Goal: Task Accomplishment & Management: Manage account settings

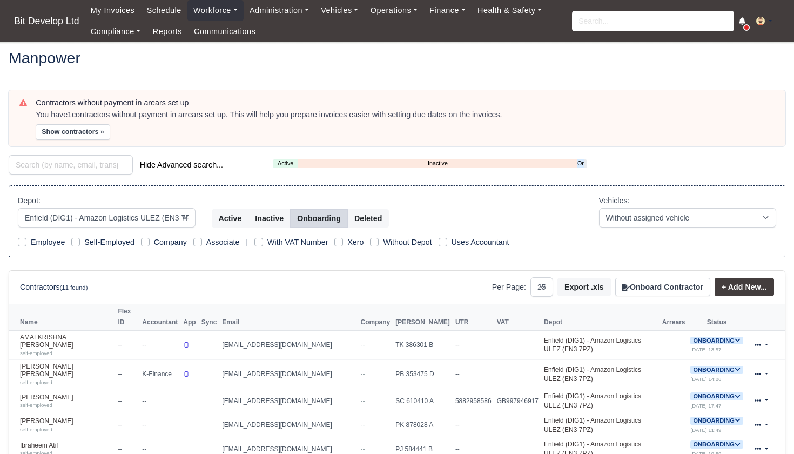
select select "2"
select select "25"
click at [610, 18] on input "search" at bounding box center [653, 21] width 162 height 21
type input "hern"
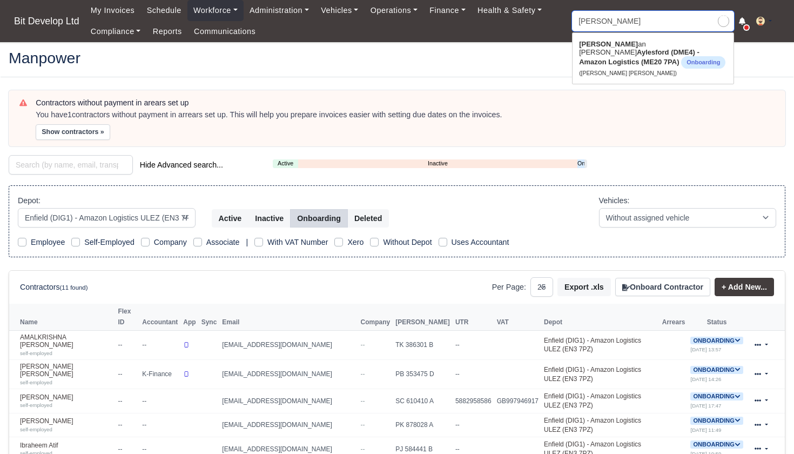
type input "hernan Enrique Perez Rodriguez"
click at [613, 50] on strong "Aylesford (DME4) - Amazon Logistics (ME20 7PA)" at bounding box center [639, 57] width 120 height 18
type input "[PERSON_NAME] [PERSON_NAME]"
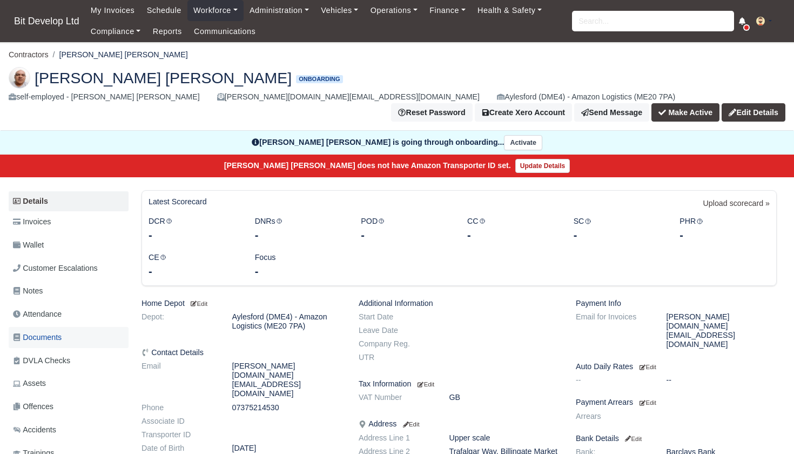
click at [43, 331] on span "Documents" at bounding box center [37, 337] width 49 height 12
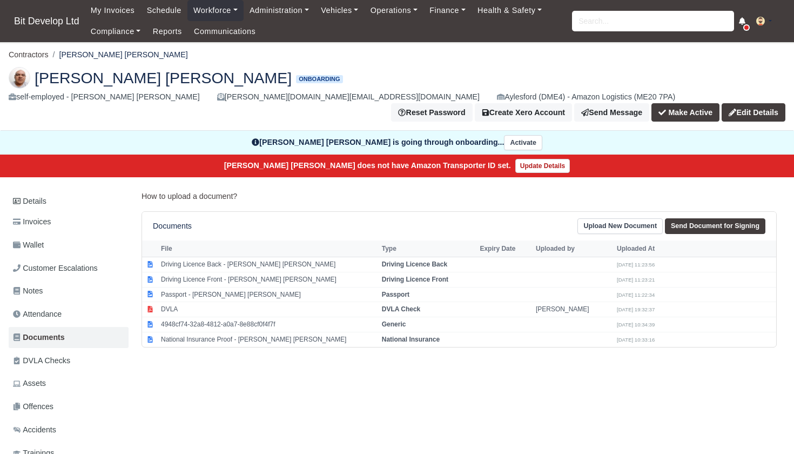
scroll to position [12, 0]
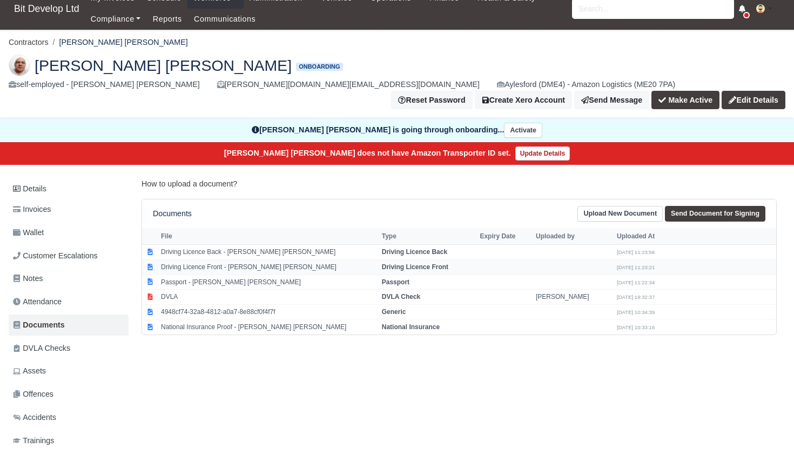
click at [244, 259] on td "Driving Licence Front - Hernan Enrique Perez Rodriguez" at bounding box center [268, 266] width 221 height 15
select select "driving-licence-front"
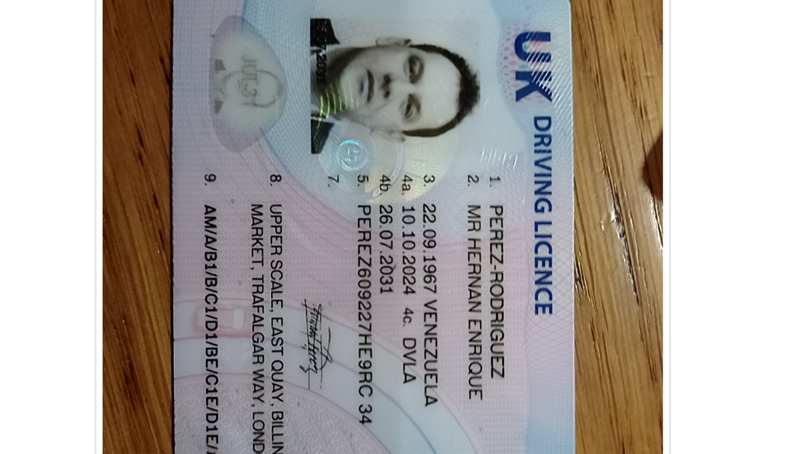
scroll to position [37, 1]
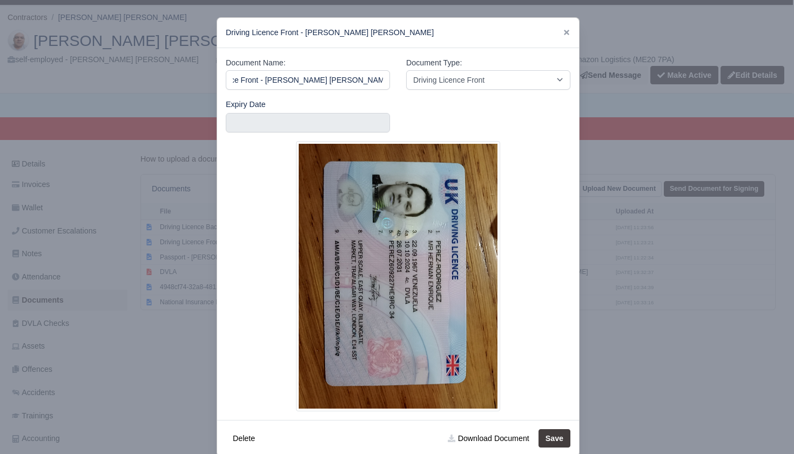
click at [165, 345] on div at bounding box center [397, 227] width 794 height 454
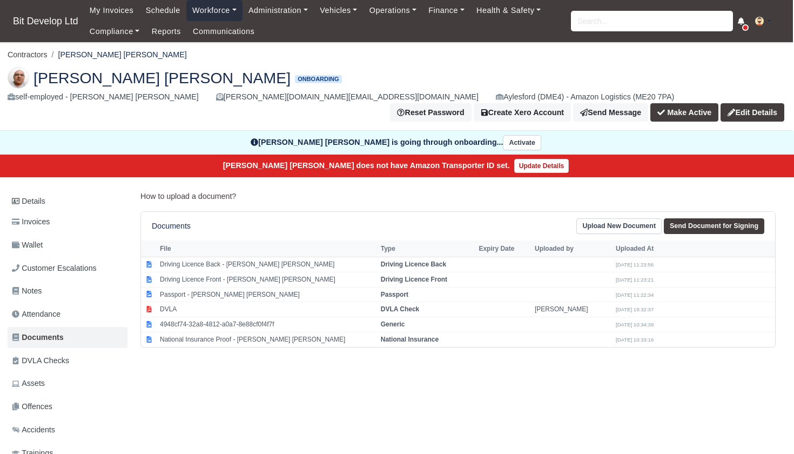
scroll to position [0, 1]
click at [205, 11] on link "Workforce" at bounding box center [214, 10] width 56 height 21
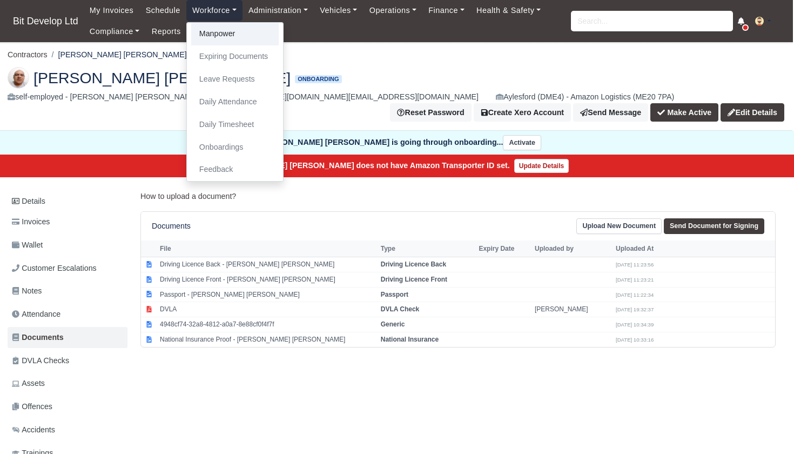
click at [211, 34] on link "Manpower" at bounding box center [235, 34] width 88 height 23
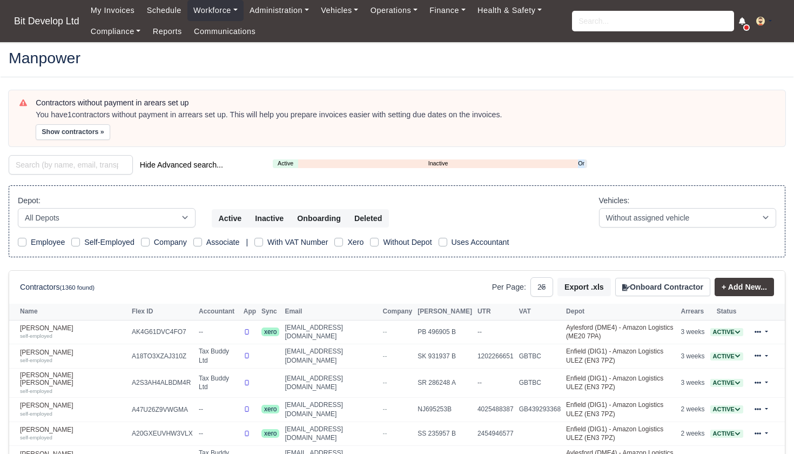
select select "25"
click at [582, 161] on link "Onboarding" at bounding box center [581, 163] width 6 height 9
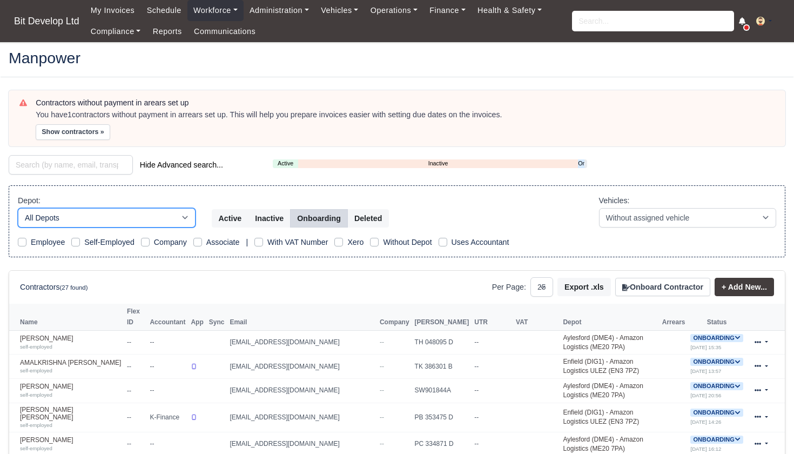
select select "2"
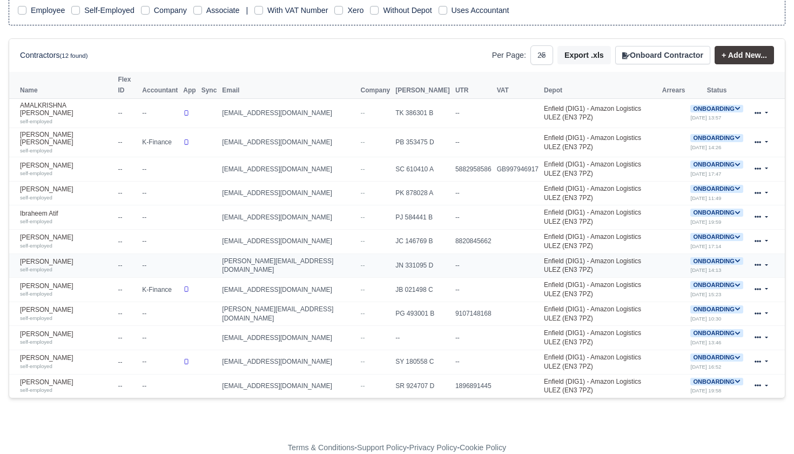
scroll to position [231, 0]
click at [60, 306] on link "Muhammad Shah self-employed" at bounding box center [66, 314] width 92 height 16
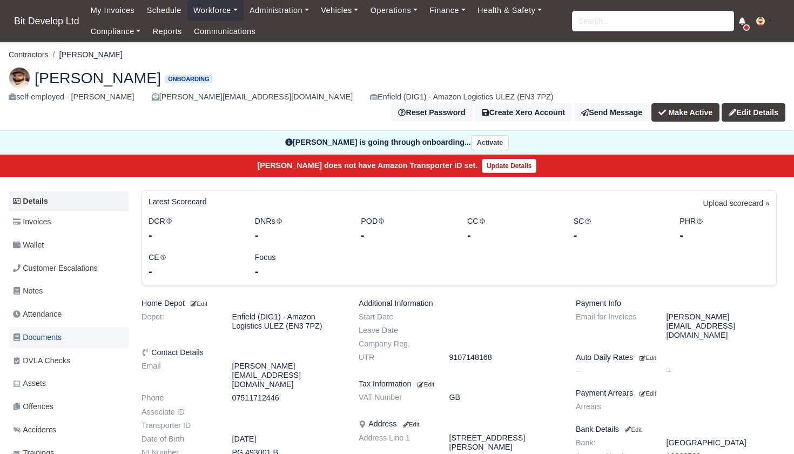
click at [32, 331] on span "Documents" at bounding box center [37, 337] width 49 height 12
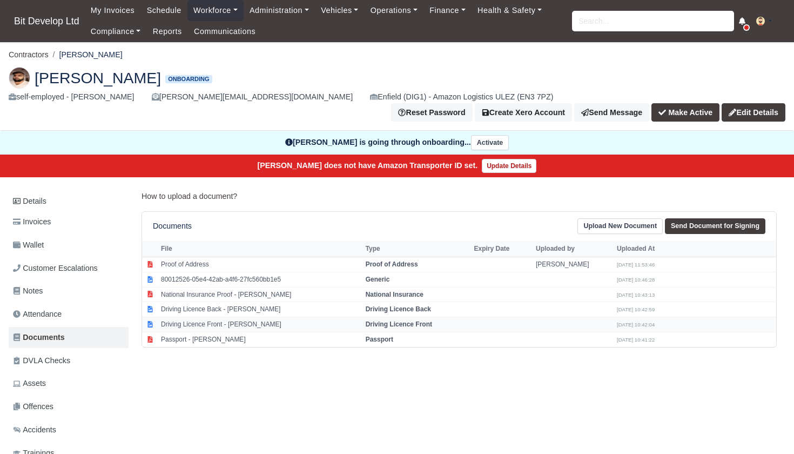
click at [221, 317] on td "Driving Licence Front - Muhammad Shah" at bounding box center [260, 324] width 205 height 15
select select "driving-licence-front"
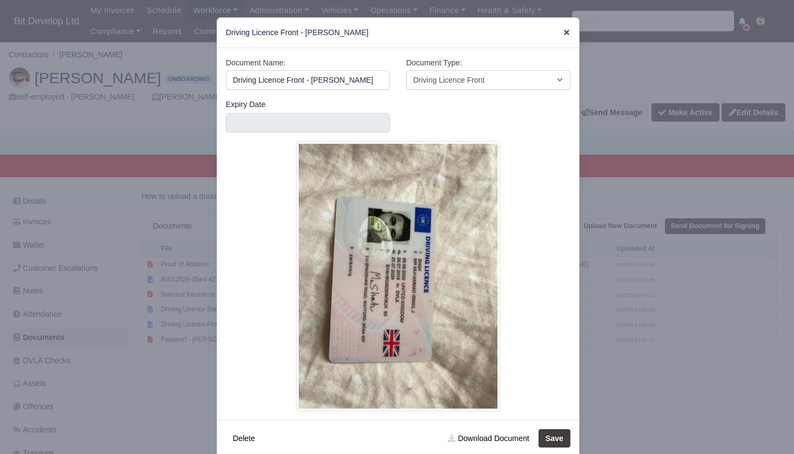
click at [566, 31] on icon at bounding box center [566, 32] width 5 height 5
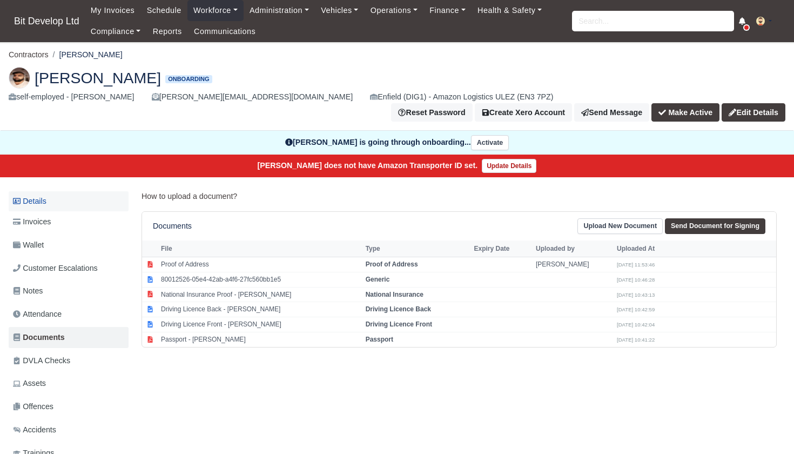
click at [30, 191] on link "Details" at bounding box center [69, 201] width 120 height 20
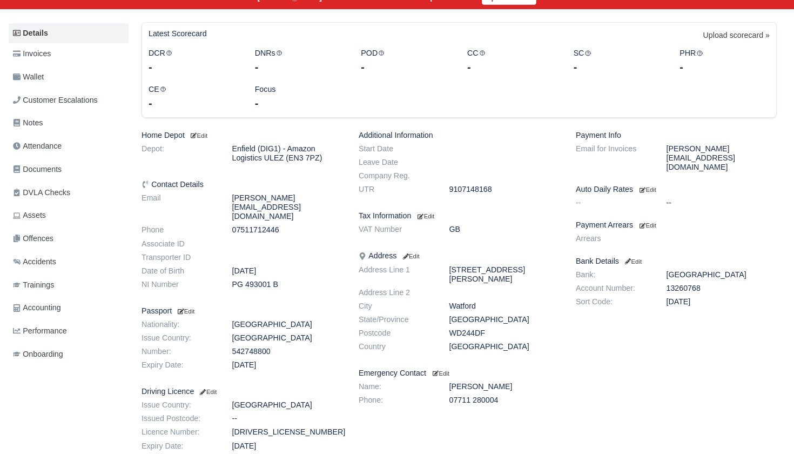
scroll to position [169, 0]
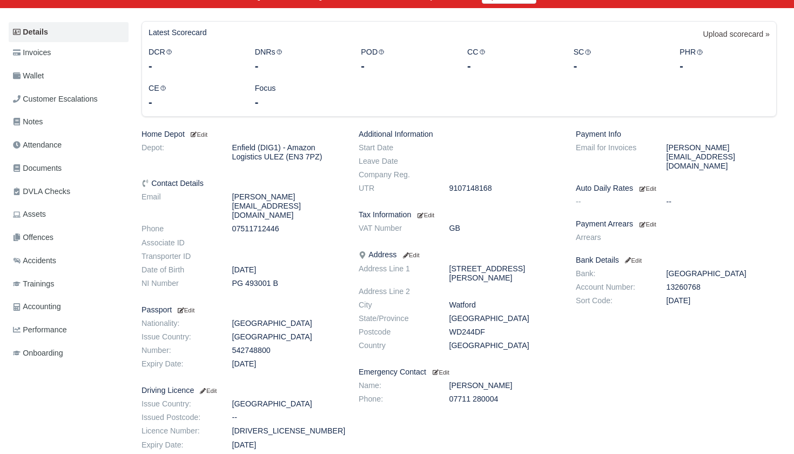
drag, startPoint x: 232, startPoint y: 244, endPoint x: 282, endPoint y: 244, distance: 50.2
click at [282, 279] on dd "PG 493001 B" at bounding box center [287, 283] width 127 height 9
copy dd "PG 493001 B"
drag, startPoint x: 233, startPoint y: 392, endPoint x: 344, endPoint y: 389, distance: 111.3
click at [344, 426] on dd "SHAH9008290MI9UX" at bounding box center [287, 430] width 127 height 9
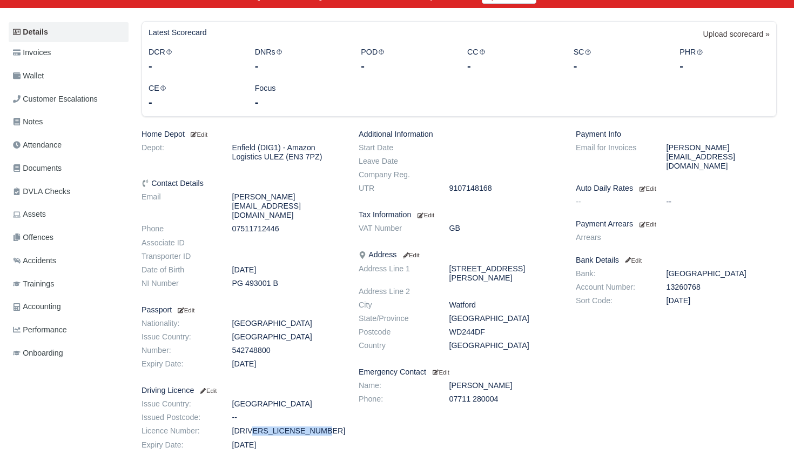
copy dd "SHAH9008290MI9UX"
drag, startPoint x: 452, startPoint y: 302, endPoint x: 500, endPoint y: 302, distance: 48.1
click at [500, 327] on dd "WD244DF" at bounding box center [504, 331] width 127 height 9
copy dd "WD244DF"
click at [52, 162] on span "Documents" at bounding box center [37, 168] width 49 height 12
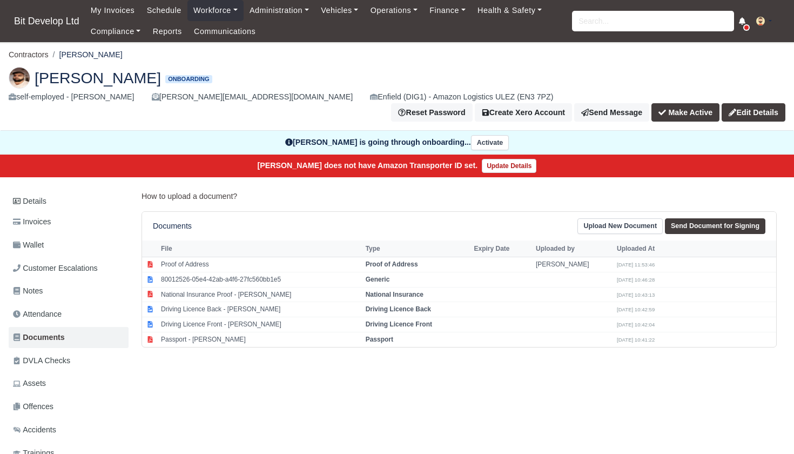
click at [628, 218] on link "Upload New Document" at bounding box center [619, 226] width 85 height 16
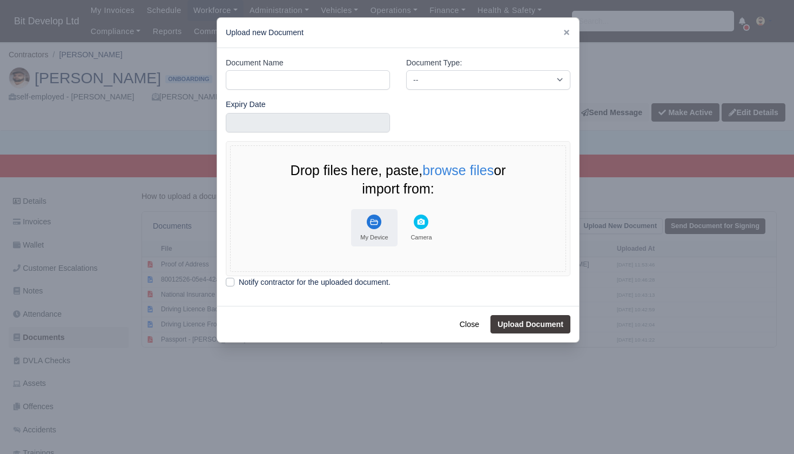
click at [376, 225] on rect "File Uploader" at bounding box center [374, 221] width 15 height 15
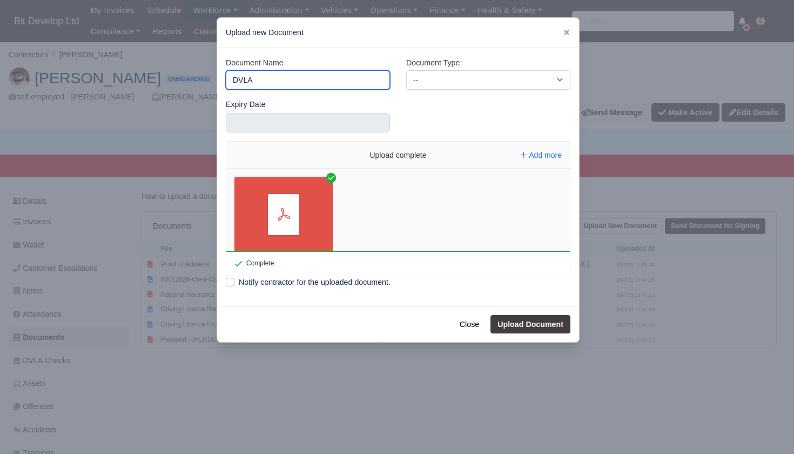
type input "DVLA"
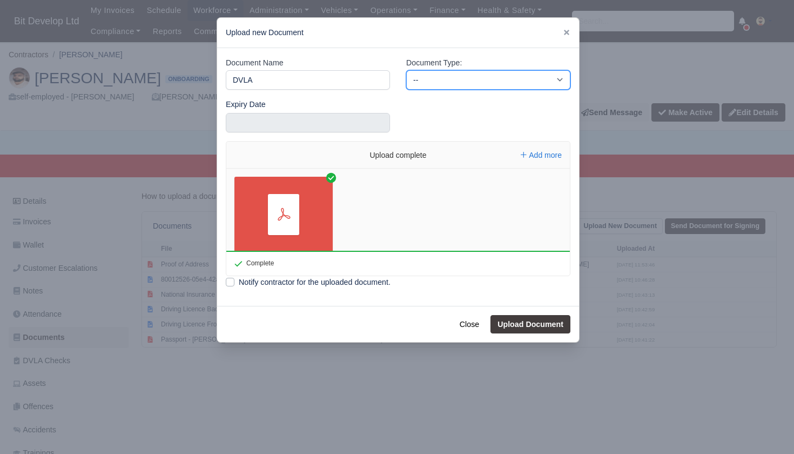
click at [465, 78] on select "-- Accounting Engagement Letter Age Verification Confirmation Background Check …" at bounding box center [488, 79] width 164 height 19
select select "dvla-check"
click at [522, 321] on button "Upload Document" at bounding box center [530, 324] width 80 height 18
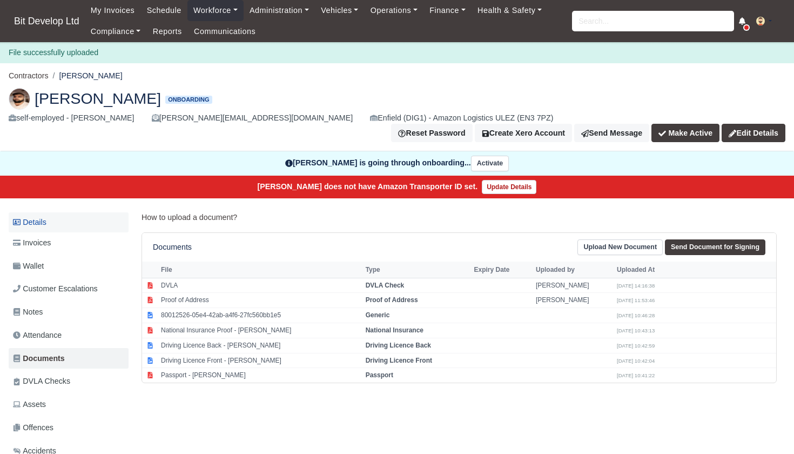
click at [54, 212] on link "Details" at bounding box center [69, 222] width 120 height 20
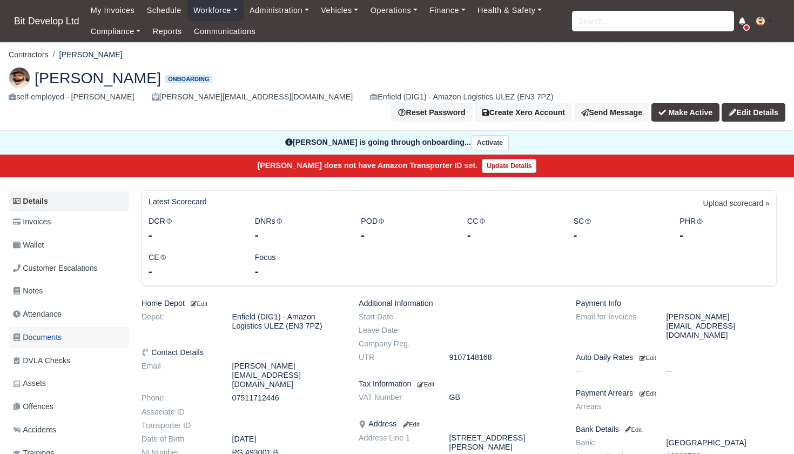
click at [43, 331] on span "Documents" at bounding box center [37, 337] width 49 height 12
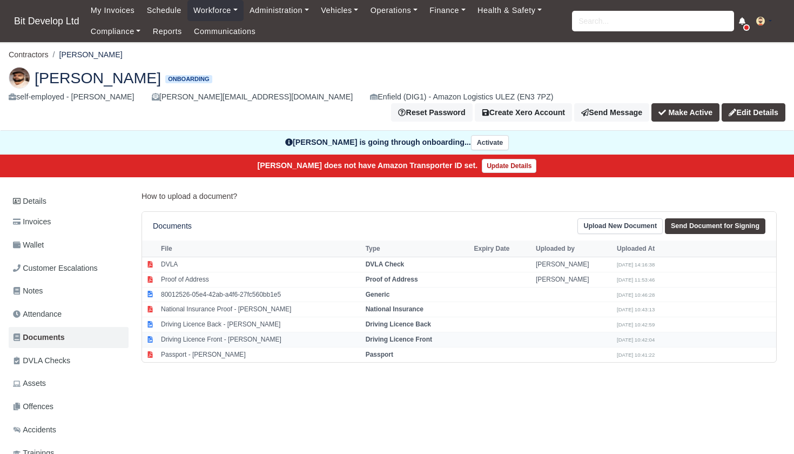
click at [216, 332] on td "Driving Licence Front - [PERSON_NAME]" at bounding box center [260, 339] width 205 height 15
select select "driving-licence-front"
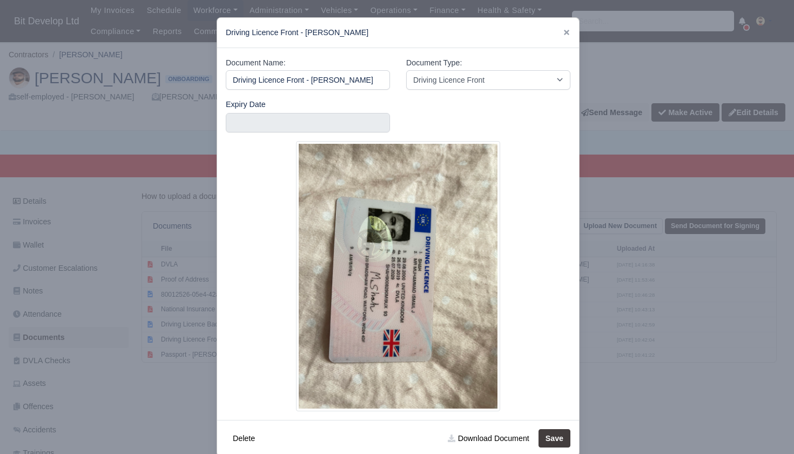
click at [190, 332] on div at bounding box center [397, 227] width 794 height 454
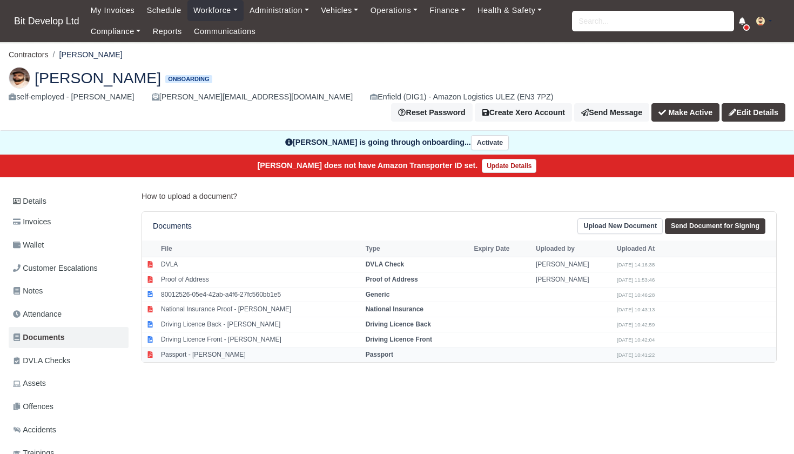
click at [190, 347] on td "Passport - Muhammad Shah" at bounding box center [260, 354] width 205 height 15
select select "passport"
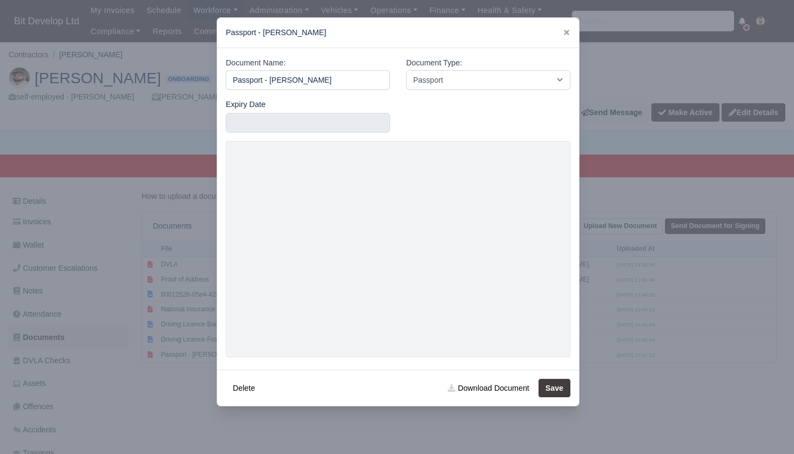
click at [177, 281] on div at bounding box center [397, 227] width 794 height 454
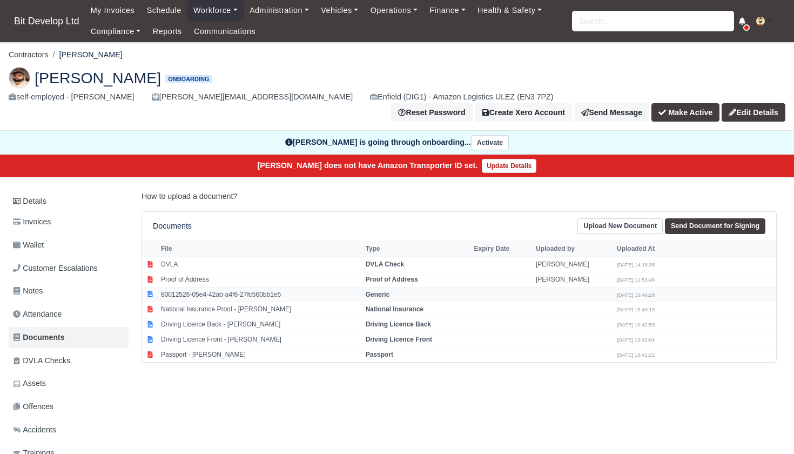
click at [183, 287] on td "80012526-05e4-42ab-a4f6-27fc560bb1e5" at bounding box center [260, 294] width 205 height 15
select select "generic"
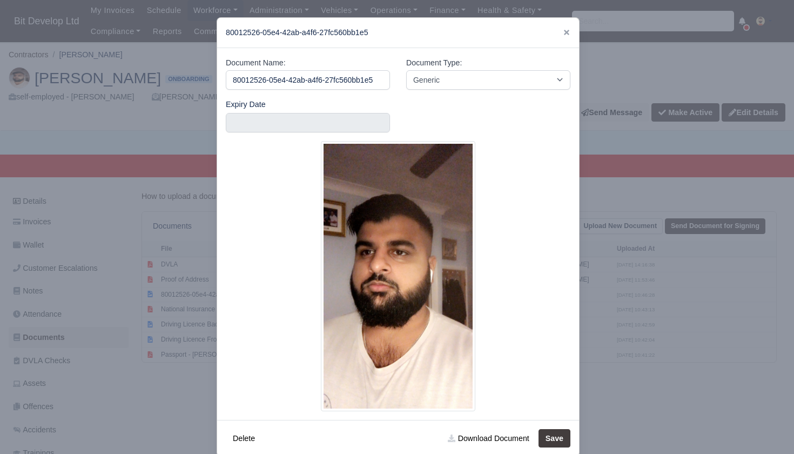
scroll to position [0, 4]
click at [472, 437] on link "Download Document" at bounding box center [488, 438] width 95 height 18
click at [158, 366] on div at bounding box center [397, 227] width 794 height 454
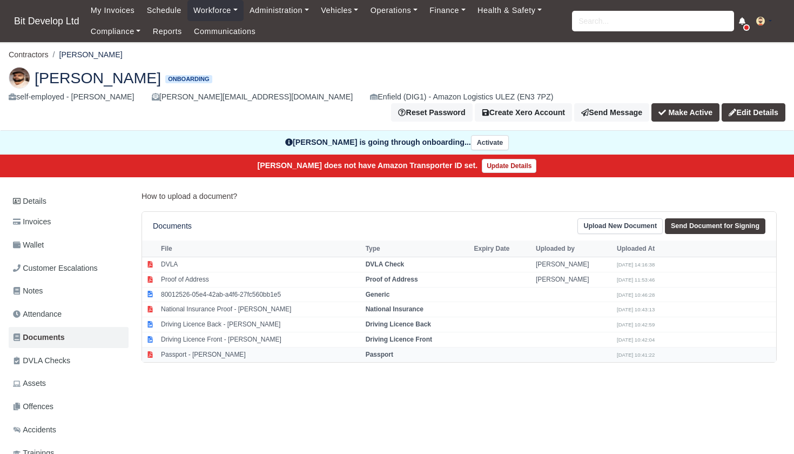
click at [208, 347] on td "Passport - Muhammad Shah" at bounding box center [260, 354] width 205 height 15
select select "passport"
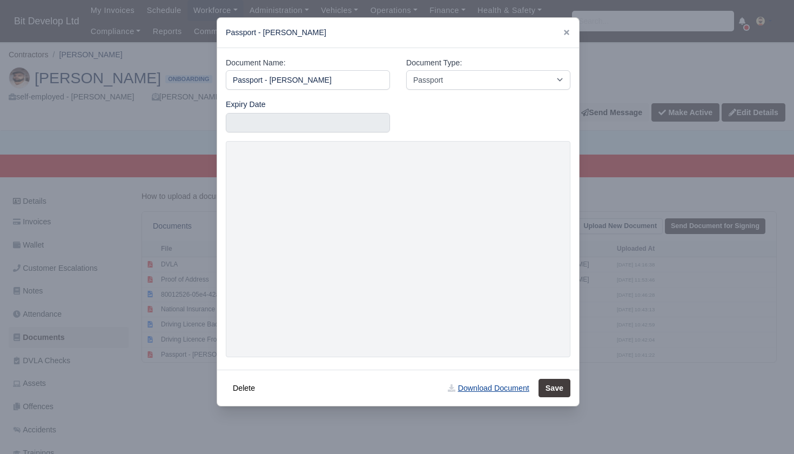
click at [468, 381] on link "Download Document" at bounding box center [488, 388] width 95 height 18
click at [125, 389] on div at bounding box center [397, 227] width 794 height 454
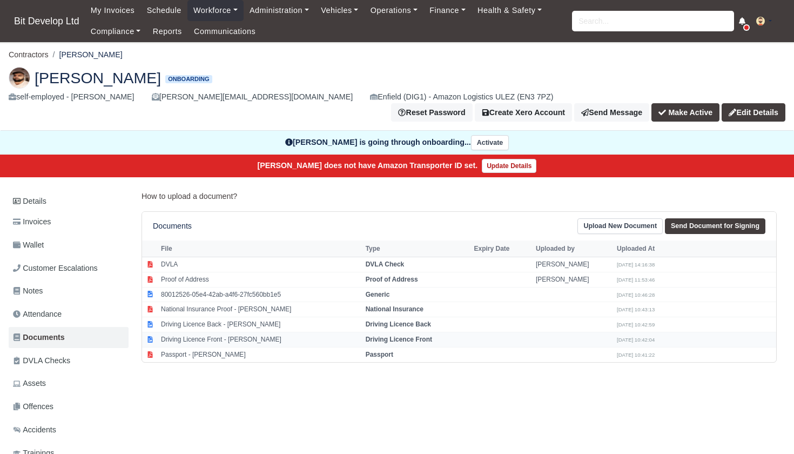
click at [227, 332] on td "Driving Licence Front - Muhammad Shah" at bounding box center [260, 339] width 205 height 15
select select "driving-licence-front"
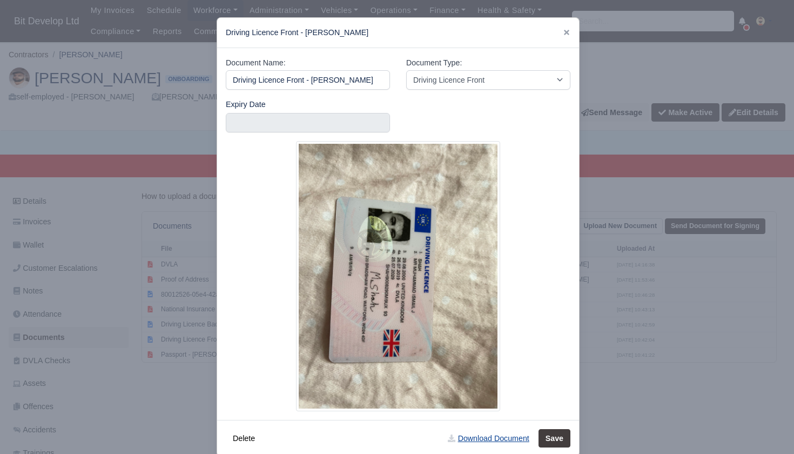
click at [475, 435] on link "Download Document" at bounding box center [488, 438] width 95 height 18
click at [190, 317] on div at bounding box center [397, 227] width 794 height 454
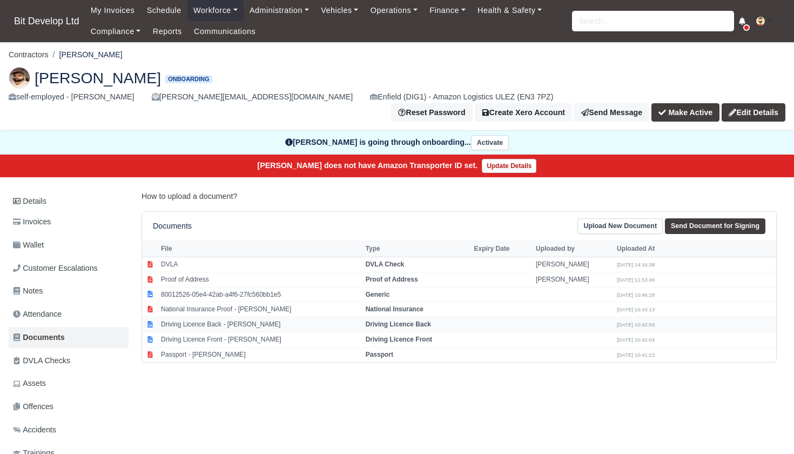
click at [207, 317] on td "Driving Licence Back - Muhammad Shah" at bounding box center [260, 324] width 205 height 15
select select "driving-licence-back"
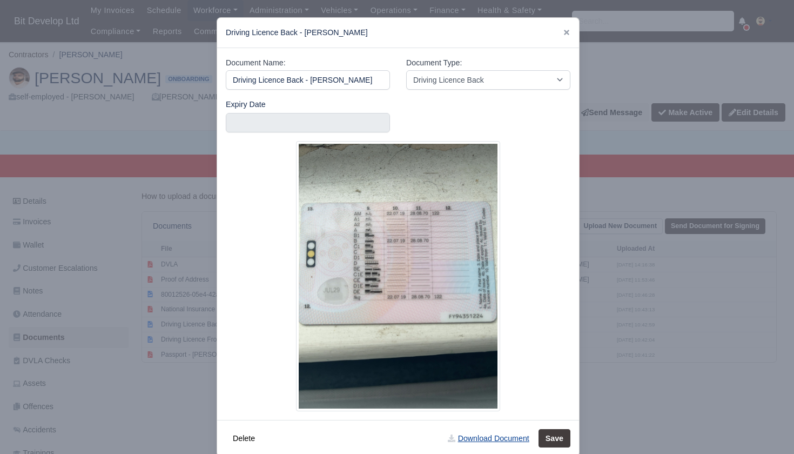
click at [489, 437] on link "Download Document" at bounding box center [488, 438] width 95 height 18
click at [109, 291] on div at bounding box center [397, 227] width 794 height 454
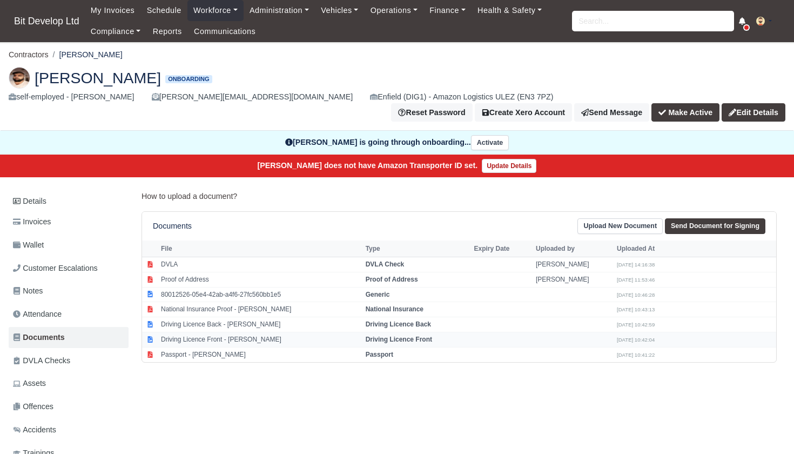
click at [235, 332] on td "Driving Licence Front - Muhammad Shah" at bounding box center [260, 339] width 205 height 15
select select "driving-licence-front"
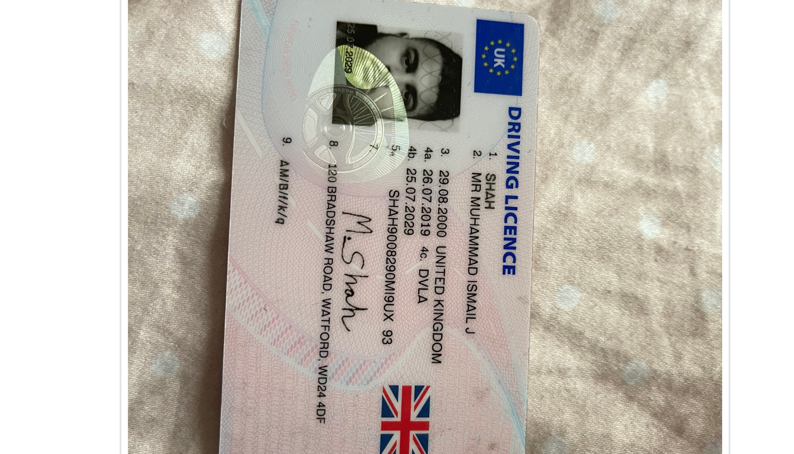
scroll to position [31, 0]
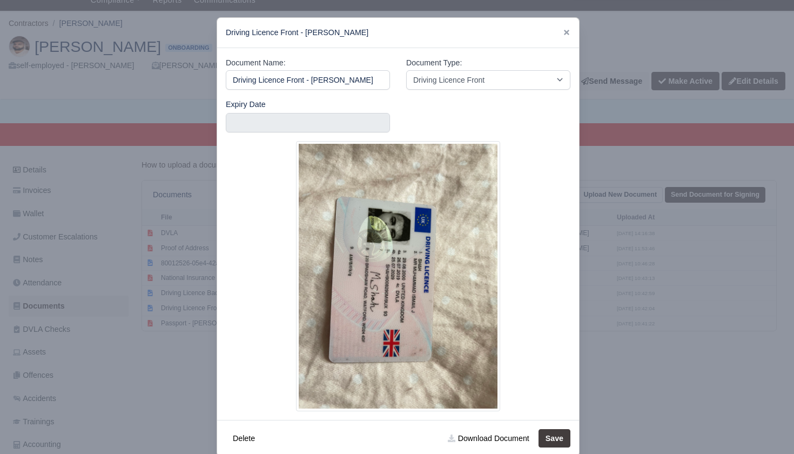
click at [43, 151] on div at bounding box center [397, 227] width 794 height 454
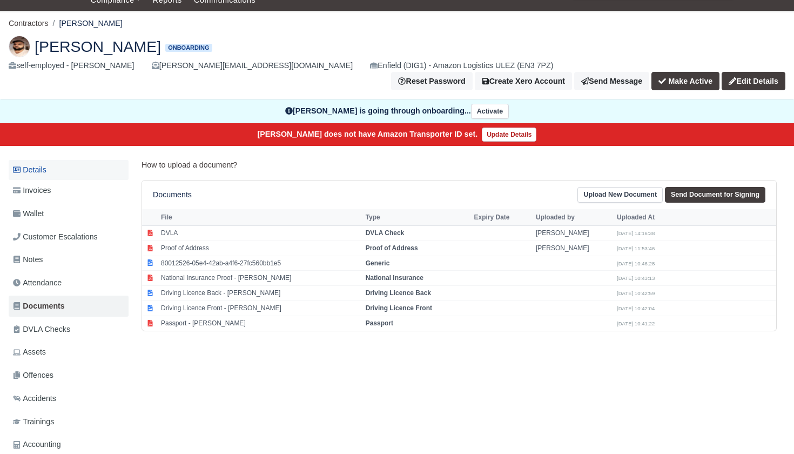
click at [42, 160] on link "Details" at bounding box center [69, 170] width 120 height 20
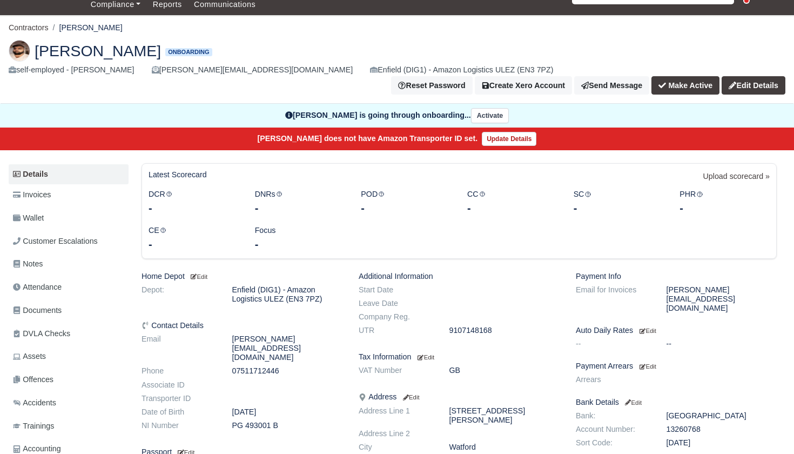
scroll to position [28, 0]
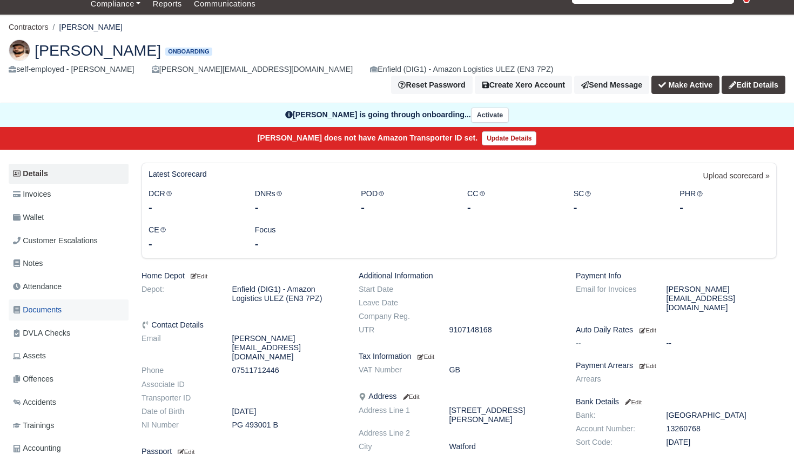
click at [52, 304] on span "Documents" at bounding box center [37, 310] width 49 height 12
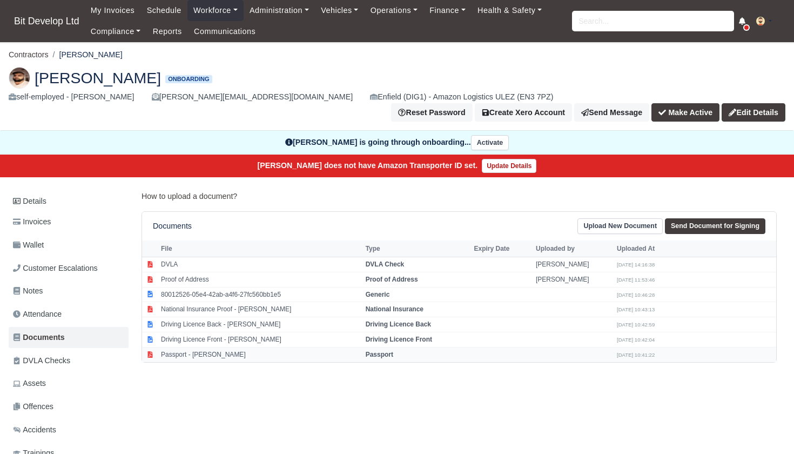
click at [217, 347] on td "Passport - Muhammad Shah" at bounding box center [260, 354] width 205 height 15
select select "passport"
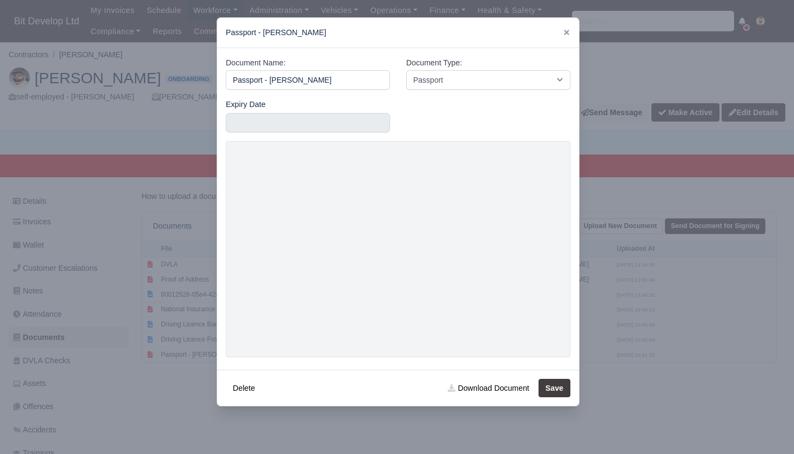
click at [191, 401] on div at bounding box center [397, 227] width 794 height 454
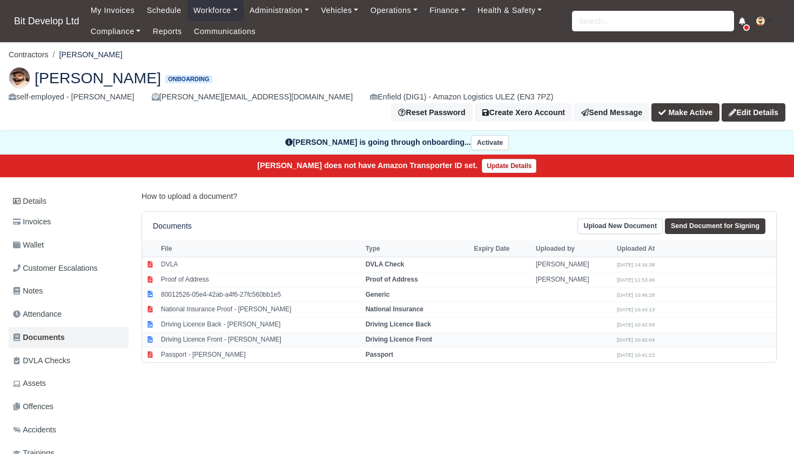
click at [225, 332] on td "Driving Licence Front - Muhammad Shah" at bounding box center [260, 339] width 205 height 15
select select "driving-licence-front"
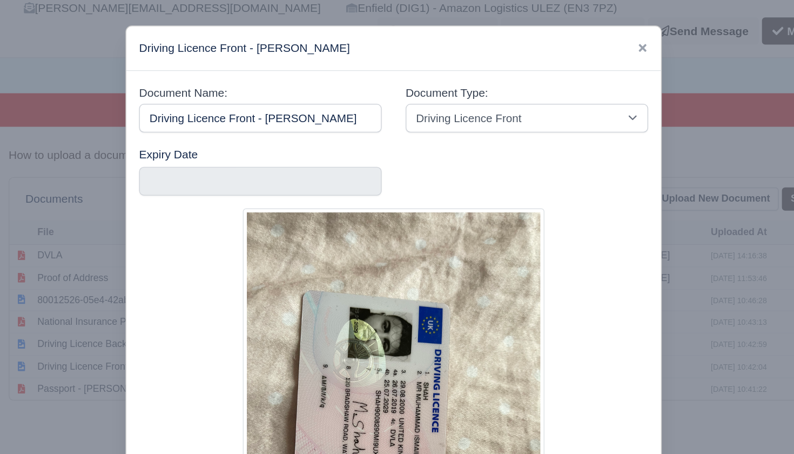
scroll to position [0, 1]
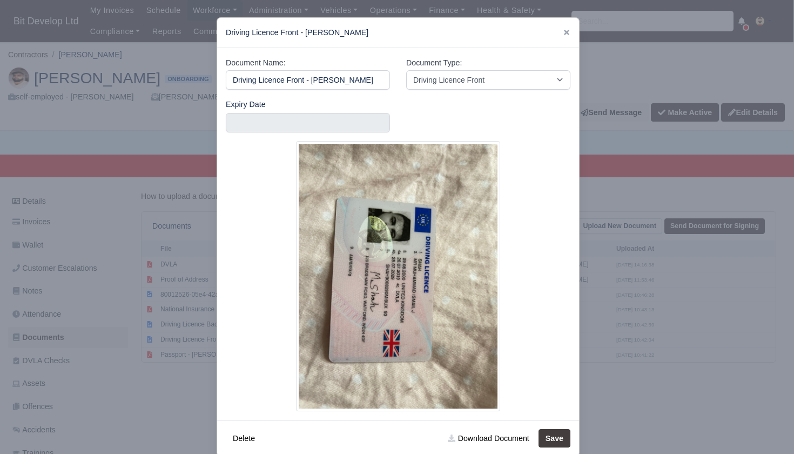
click at [172, 356] on div at bounding box center [397, 227] width 794 height 454
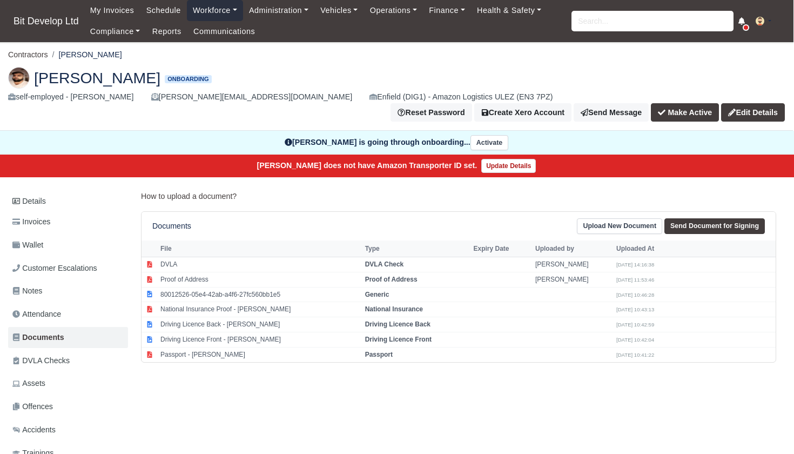
click at [214, 12] on link "Workforce" at bounding box center [215, 10] width 56 height 21
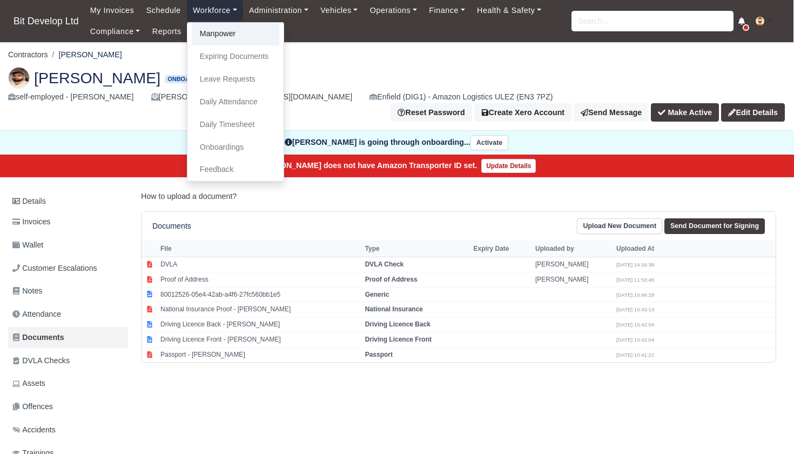
click at [217, 30] on link "Manpower" at bounding box center [236, 34] width 88 height 23
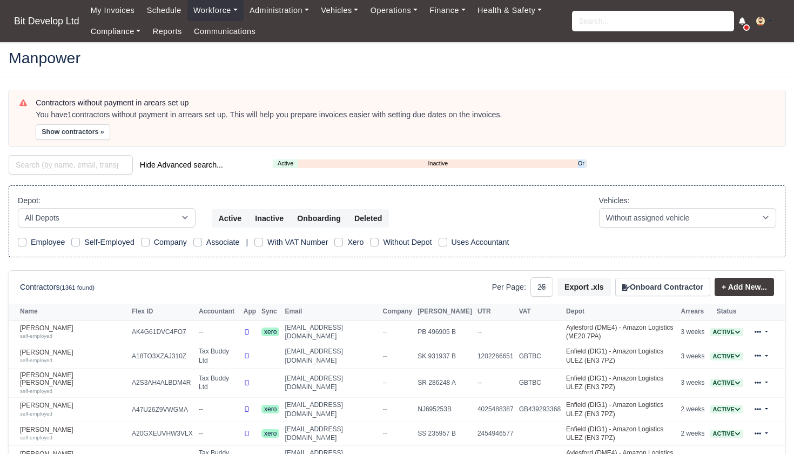
select select "25"
click at [581, 164] on link "Onboarding" at bounding box center [581, 163] width 6 height 9
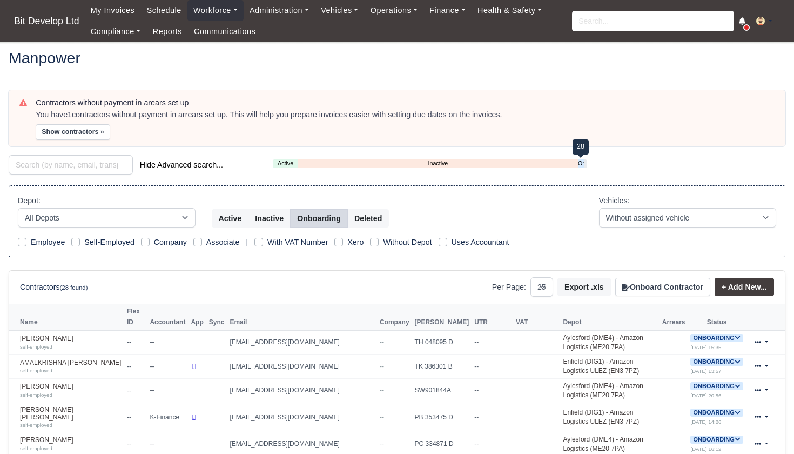
click at [582, 159] on link "Onboarding" at bounding box center [581, 163] width 6 height 9
select select "2"
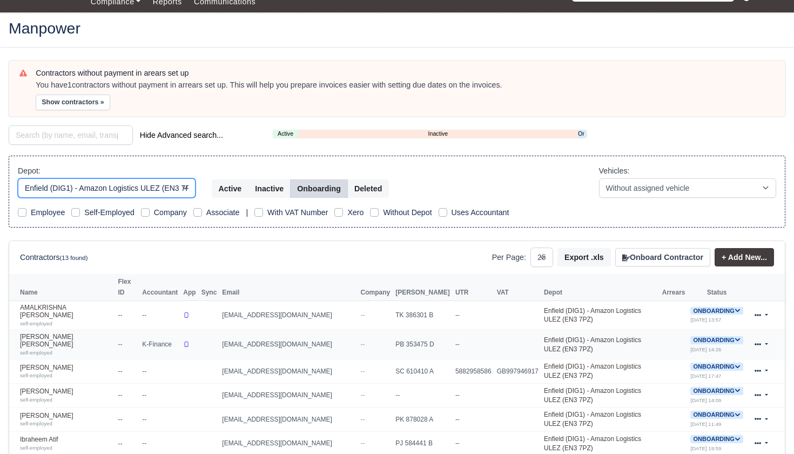
scroll to position [30, 0]
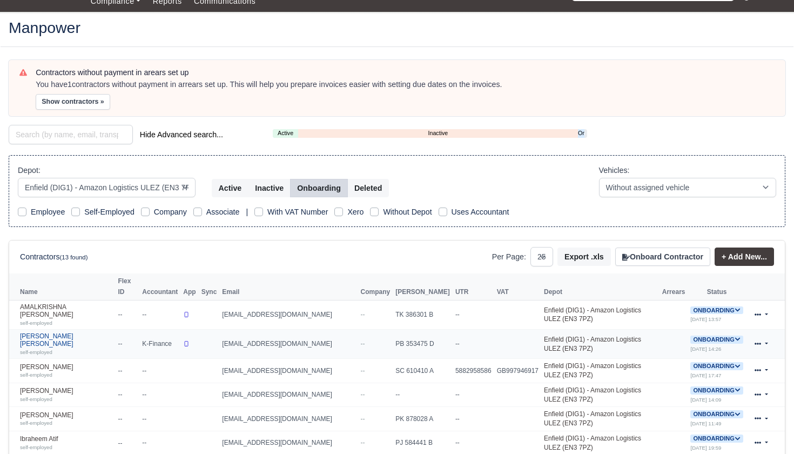
click at [86, 336] on link "Charlie Steven King-Burfoot self-employed" at bounding box center [66, 343] width 92 height 23
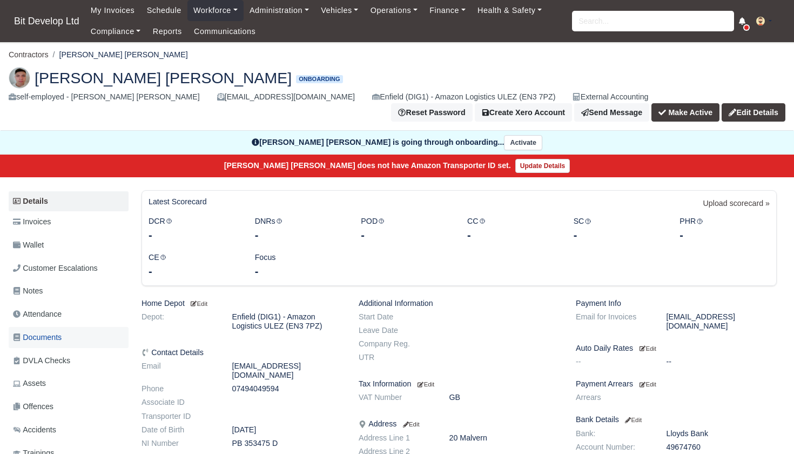
click at [38, 332] on span "Documents" at bounding box center [37, 337] width 49 height 12
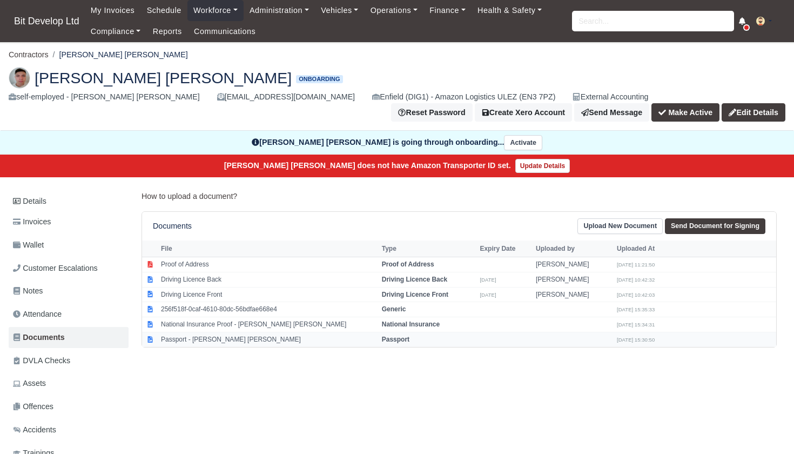
click at [203, 335] on td "Passport - [PERSON_NAME] [PERSON_NAME]" at bounding box center [268, 339] width 221 height 15
select select "passport"
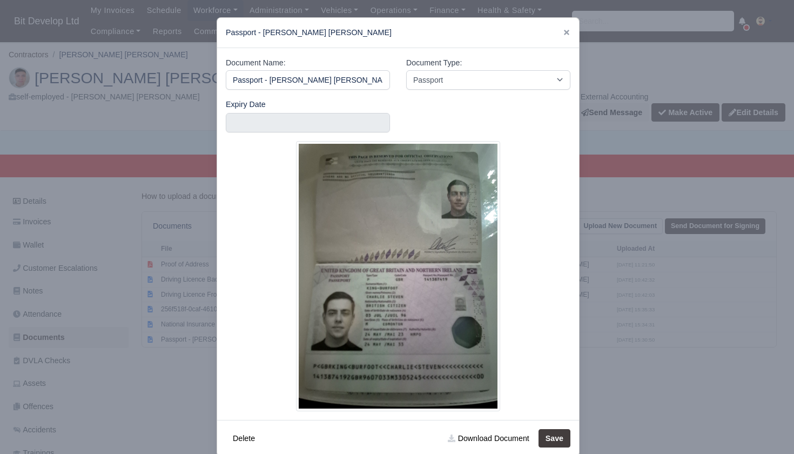
click at [172, 378] on div at bounding box center [397, 227] width 794 height 454
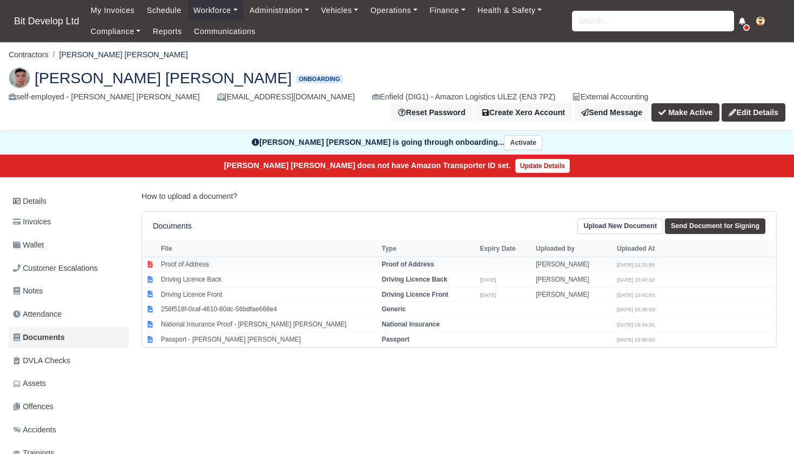
click at [201, 260] on td "Proof of Address" at bounding box center [268, 264] width 221 height 15
select select "proof-of-address"
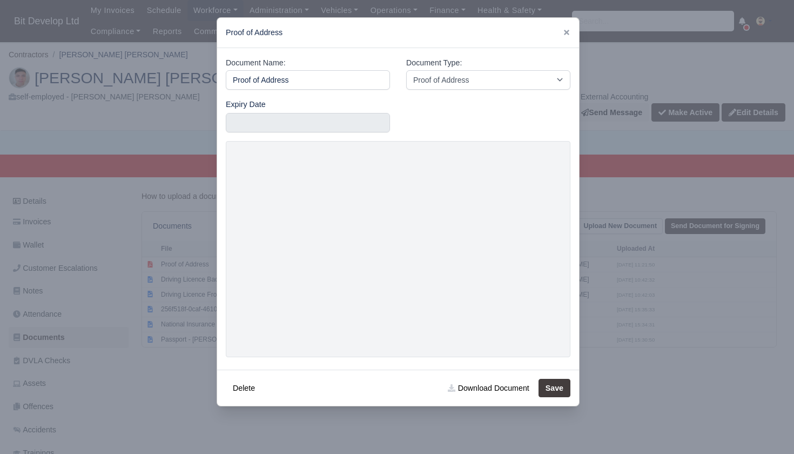
click at [152, 339] on div at bounding box center [397, 227] width 794 height 454
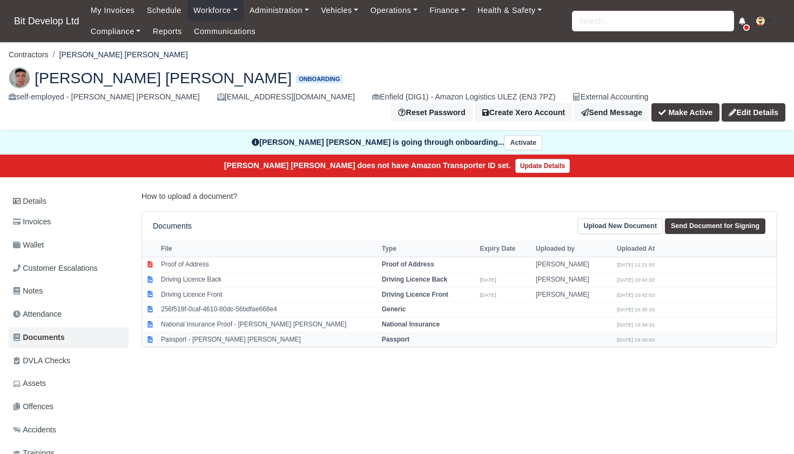
click at [185, 336] on td "Passport - Charlie Steven King-Burfoot" at bounding box center [268, 339] width 221 height 15
select select "passport"
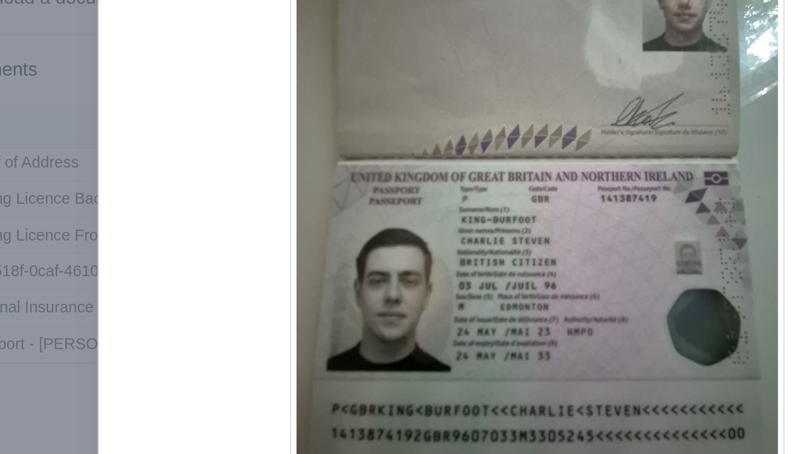
scroll to position [83, 0]
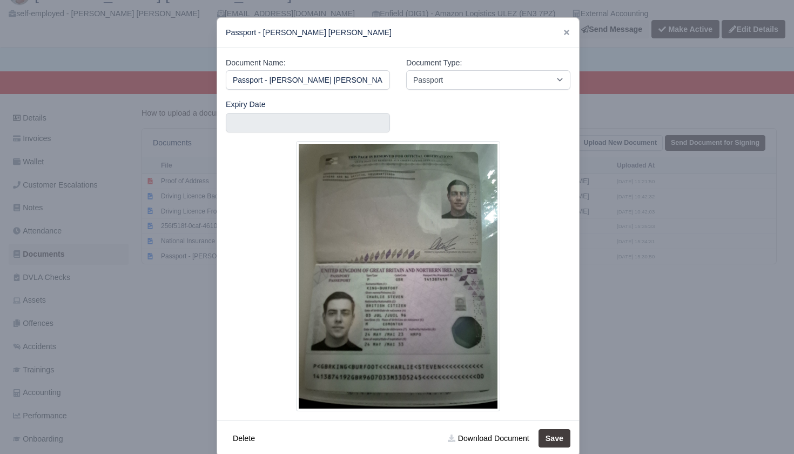
click at [139, 329] on div at bounding box center [397, 227] width 794 height 454
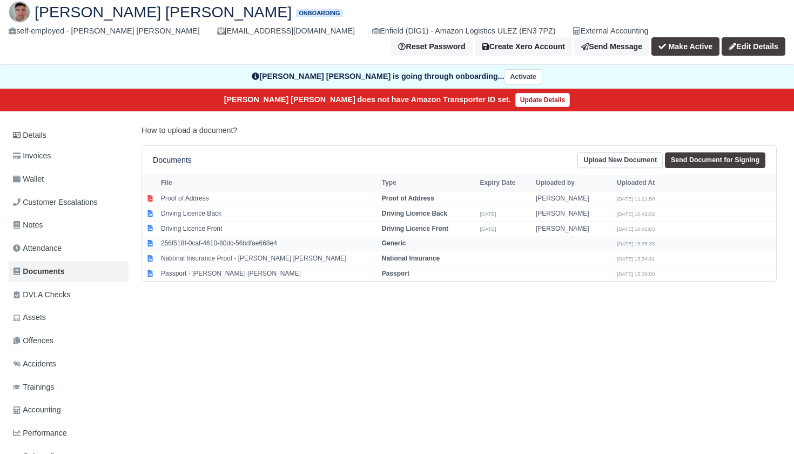
scroll to position [64, 0]
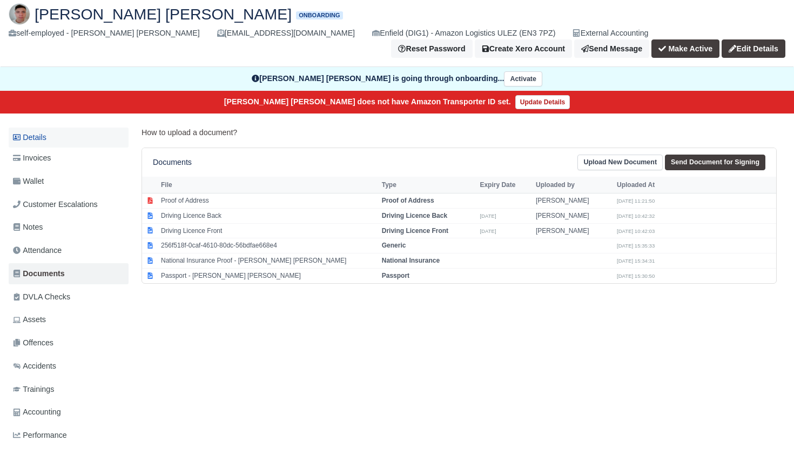
click at [46, 132] on link "Details" at bounding box center [69, 137] width 120 height 20
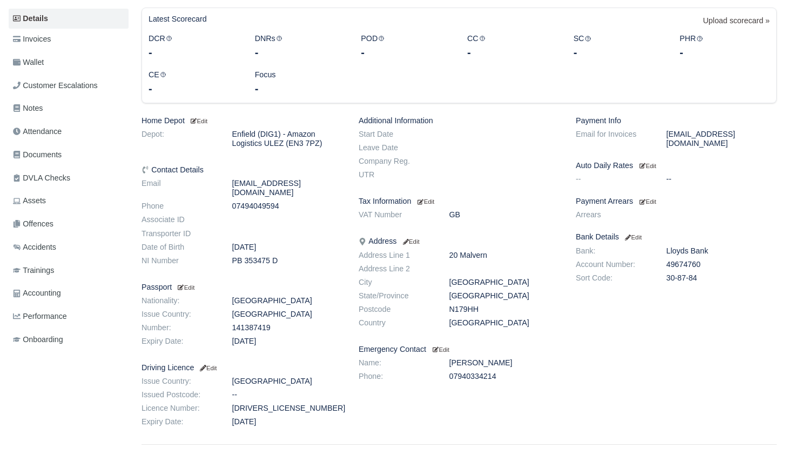
scroll to position [199, 0]
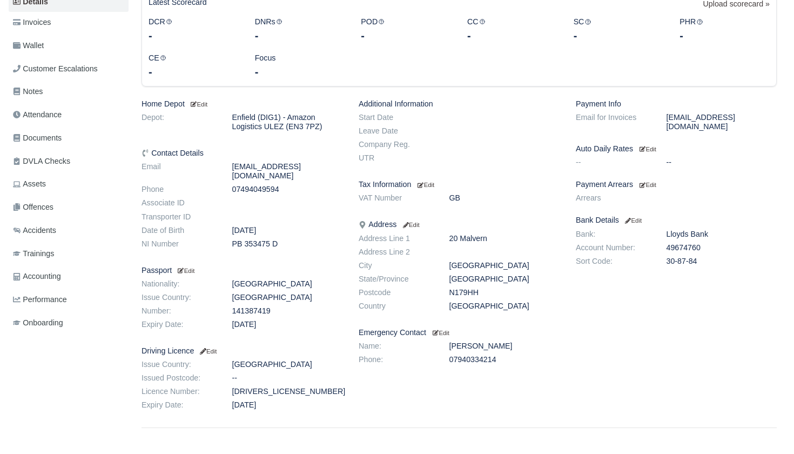
drag, startPoint x: 449, startPoint y: 292, endPoint x: 497, endPoint y: 291, distance: 47.5
click at [497, 291] on dd "N179HH" at bounding box center [504, 292] width 127 height 9
copy dd "N179HH"
click at [217, 348] on small "Edit" at bounding box center [207, 351] width 18 height 6
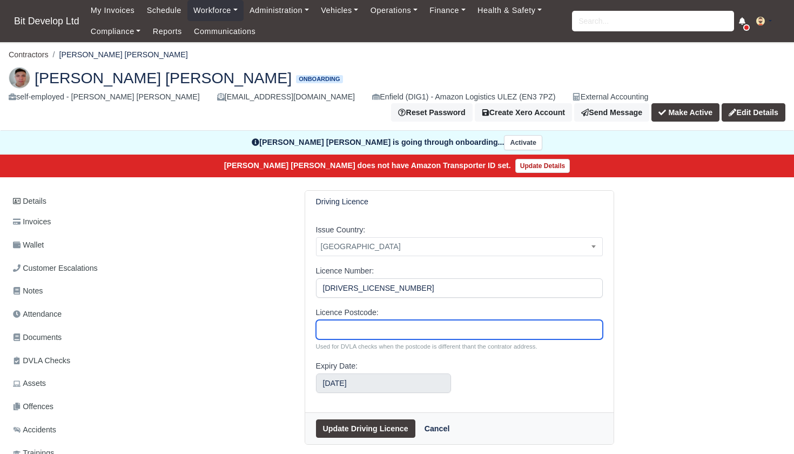
click at [366, 331] on input "Licence Postcode:" at bounding box center [459, 329] width 287 height 19
paste input "N179HH"
type input "N179HH"
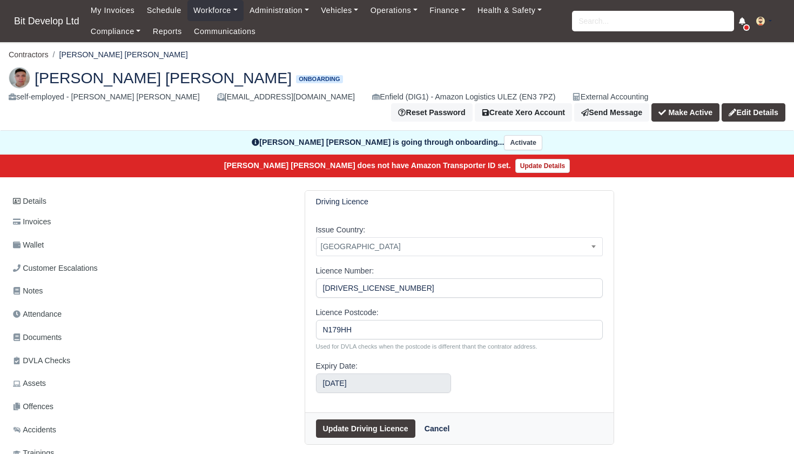
click at [357, 427] on button "Update Driving Licence" at bounding box center [365, 428] width 99 height 18
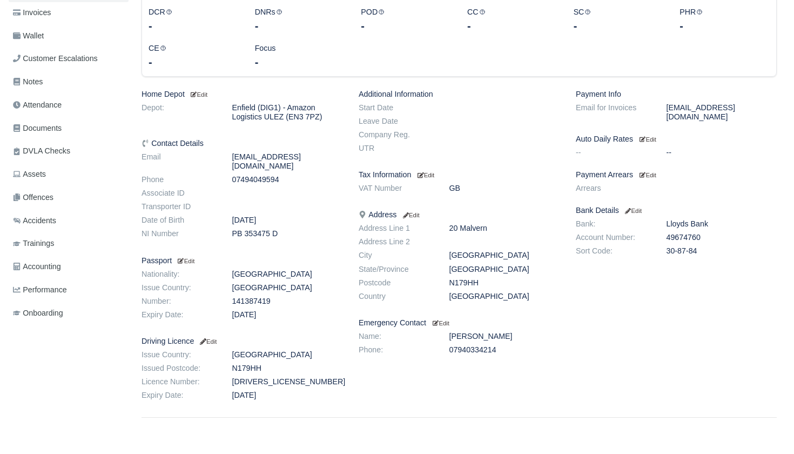
scroll to position [231, 0]
drag, startPoint x: 233, startPoint y: 371, endPoint x: 316, endPoint y: 371, distance: 83.2
click at [316, 376] on dd "KINGB907036CS9JX" at bounding box center [287, 380] width 127 height 9
copy dd "KINGB907036CS9JX"
drag, startPoint x: 232, startPoint y: 223, endPoint x: 282, endPoint y: 222, distance: 50.2
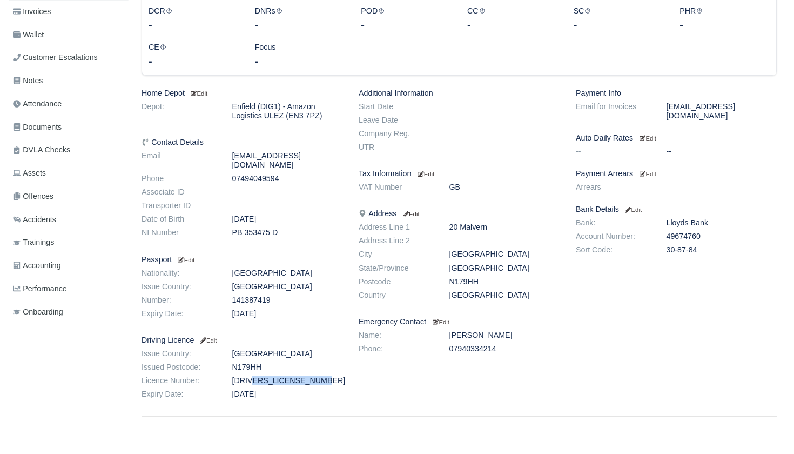
click at [282, 228] on dd "PB 353475 D" at bounding box center [287, 232] width 127 height 9
copy dd "PB 353475 D"
drag, startPoint x: 449, startPoint y: 279, endPoint x: 513, endPoint y: 284, distance: 64.0
click at [513, 284] on dl "Address Line 1 20 Malvern Address Line 2 City London State/Province England Pos…" at bounding box center [459, 263] width 217 height 81
copy dd "N179HH"
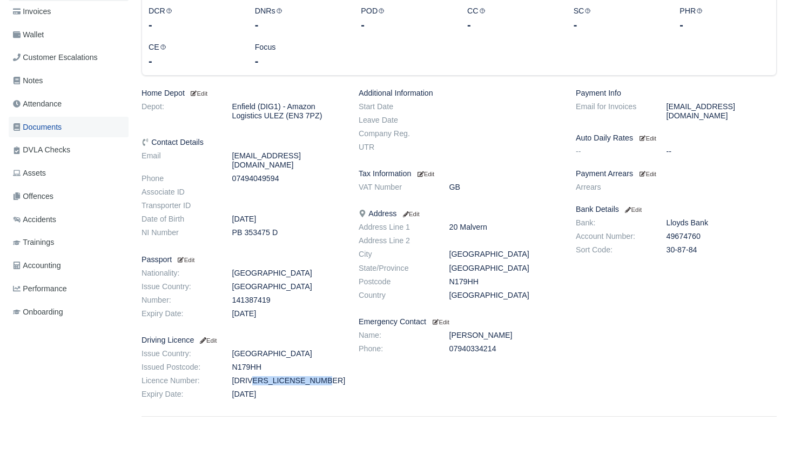
click at [62, 124] on span "Documents" at bounding box center [37, 127] width 49 height 12
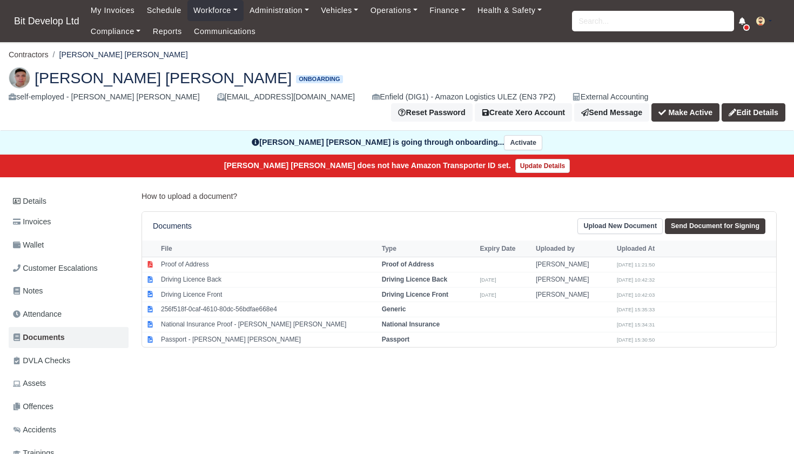
click at [630, 221] on link "Upload New Document" at bounding box center [619, 226] width 85 height 16
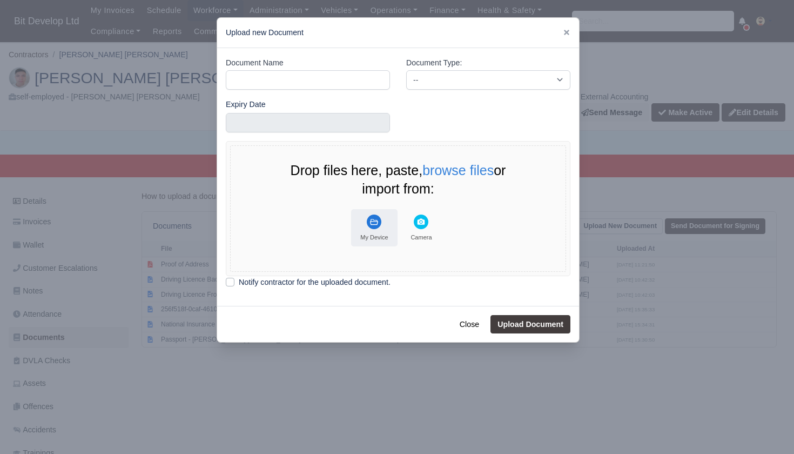
click at [378, 225] on rect "File Uploader" at bounding box center [374, 221] width 15 height 15
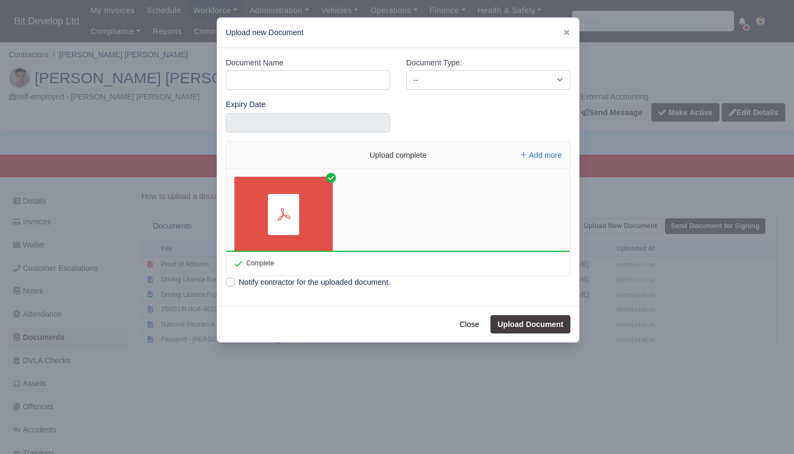
click at [277, 89] on div "Document Name" at bounding box center [308, 78] width 180 height 42
type input "DVLA"
click at [487, 82] on select "-- Accounting Engagement Letter Age Verification Confirmation Background Check …" at bounding box center [488, 79] width 164 height 19
select select "dvla-check"
click at [526, 324] on button "Upload Document" at bounding box center [530, 324] width 80 height 18
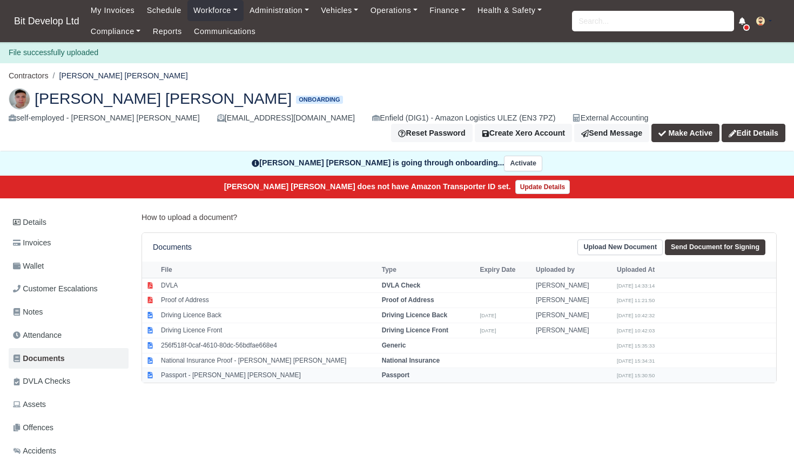
click at [198, 368] on td "Passport - Charlie Steven King-Burfoot" at bounding box center [268, 375] width 221 height 15
select select "passport"
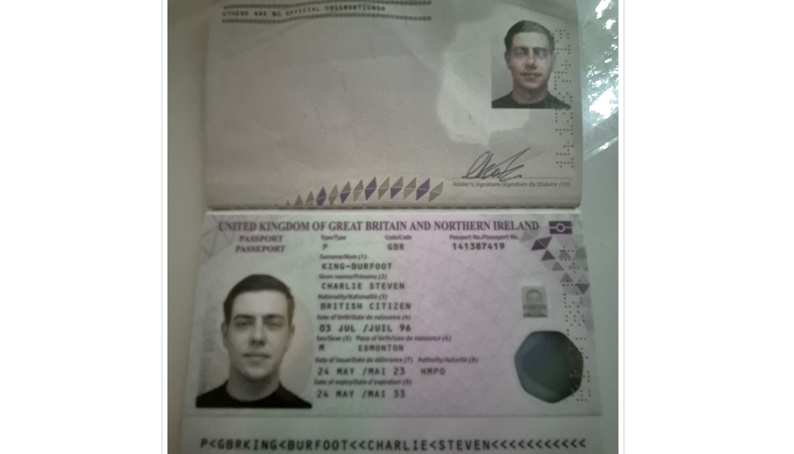
scroll to position [0, 1]
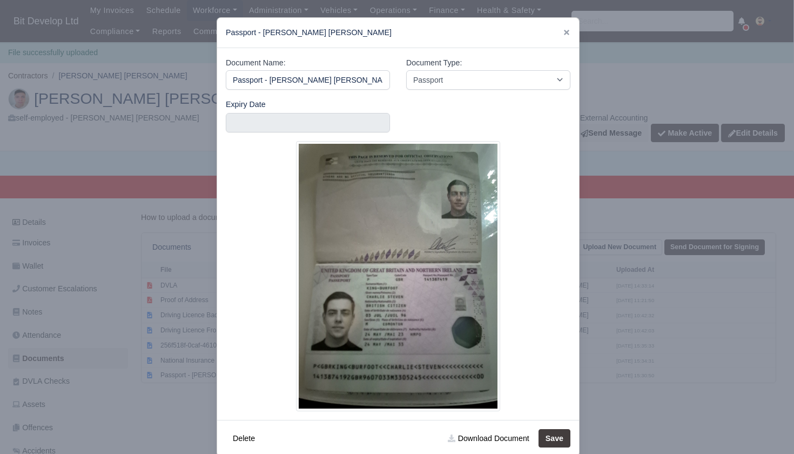
click at [184, 150] on div at bounding box center [397, 227] width 794 height 454
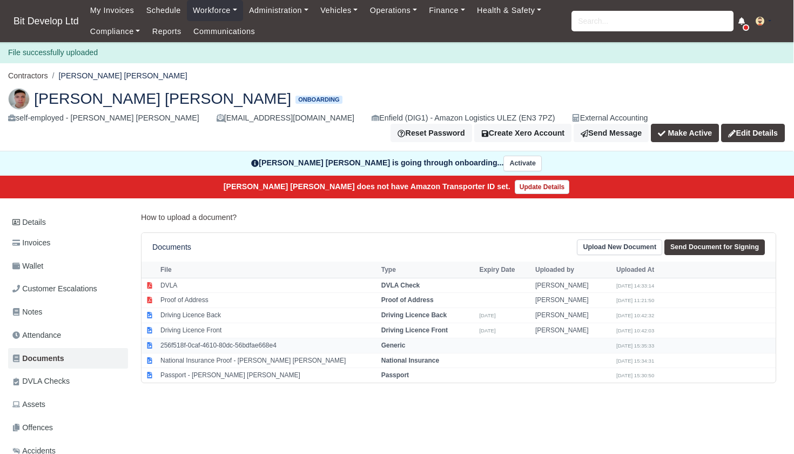
click at [200, 340] on td "256f518f-0caf-4610-80dc-56bdfae668e4" at bounding box center [268, 345] width 221 height 15
select select "generic"
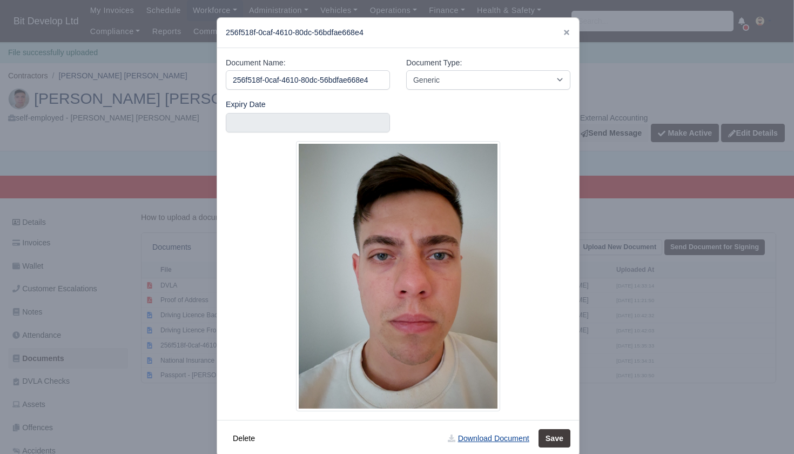
click at [476, 434] on link "Download Document" at bounding box center [488, 438] width 95 height 18
click at [570, 29] on div "256f518f-0caf-4610-80dc-56bdfae668e4" at bounding box center [398, 33] width 362 height 30
click at [567, 30] on icon at bounding box center [567, 33] width 8 height 8
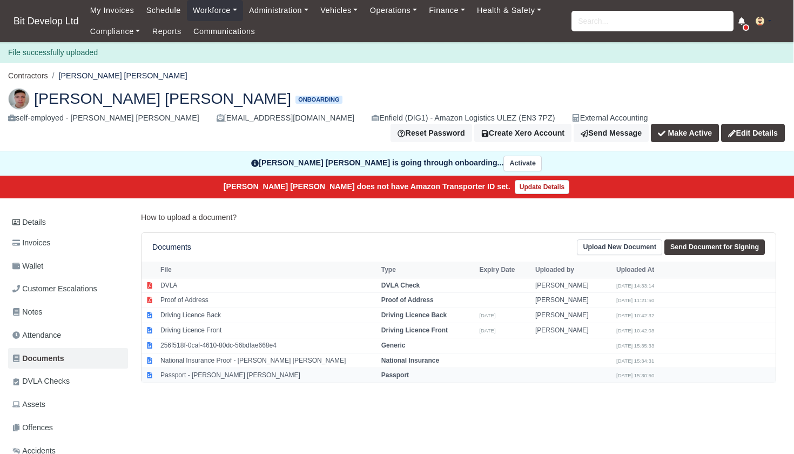
click at [205, 368] on td "Passport - Charlie Steven King-Burfoot" at bounding box center [268, 375] width 221 height 15
select select "passport"
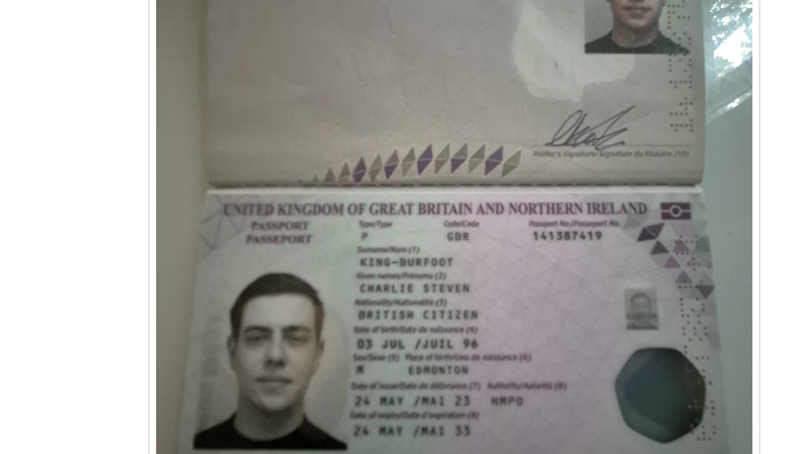
scroll to position [76, 0]
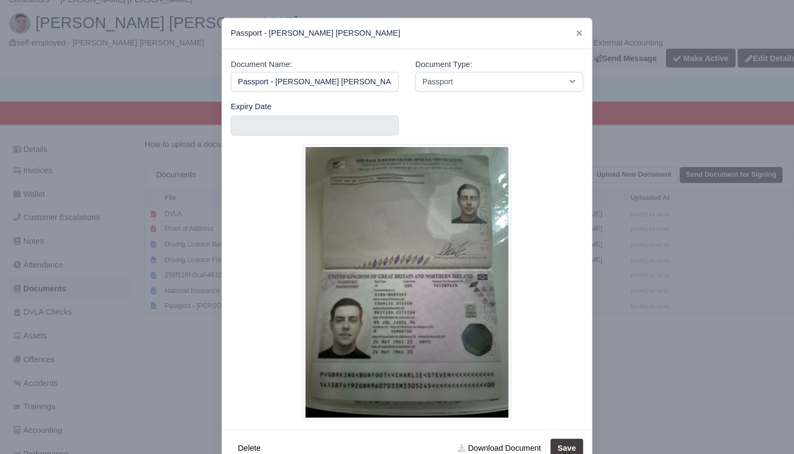
click at [162, 224] on div at bounding box center [397, 227] width 794 height 454
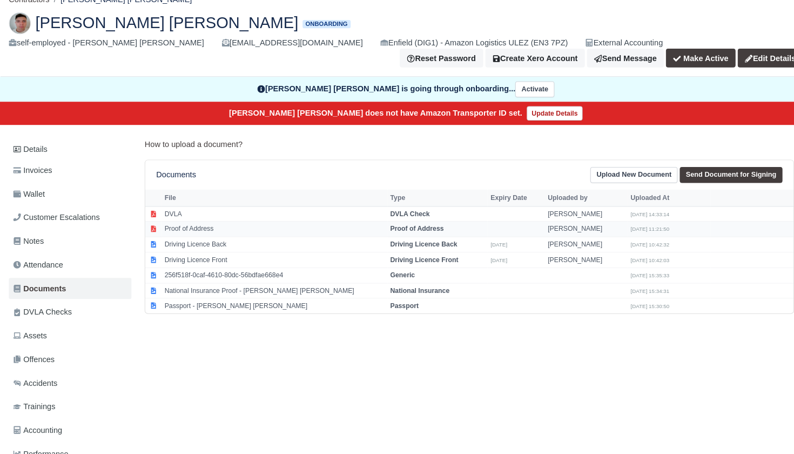
click at [185, 219] on td "Proof of Address" at bounding box center [268, 224] width 221 height 15
select select "proof-of-address"
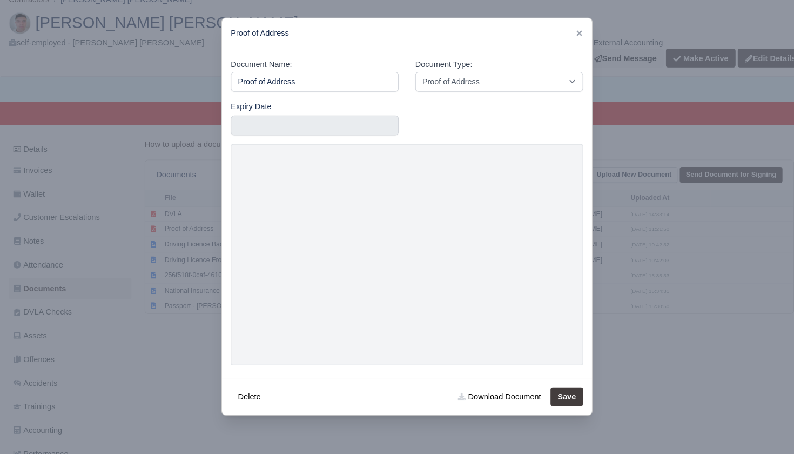
click at [149, 318] on div at bounding box center [397, 227] width 794 height 454
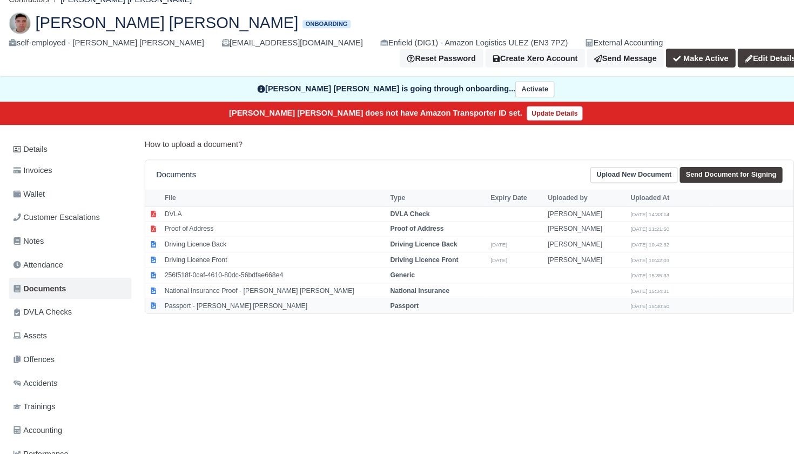
click at [200, 292] on td "Passport - Charlie Steven King-Burfoot" at bounding box center [268, 299] width 221 height 15
select select "passport"
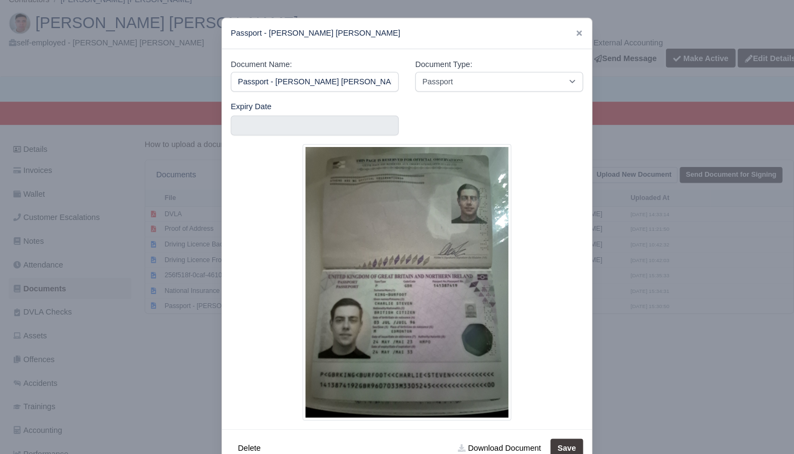
click at [147, 341] on div at bounding box center [397, 227] width 794 height 454
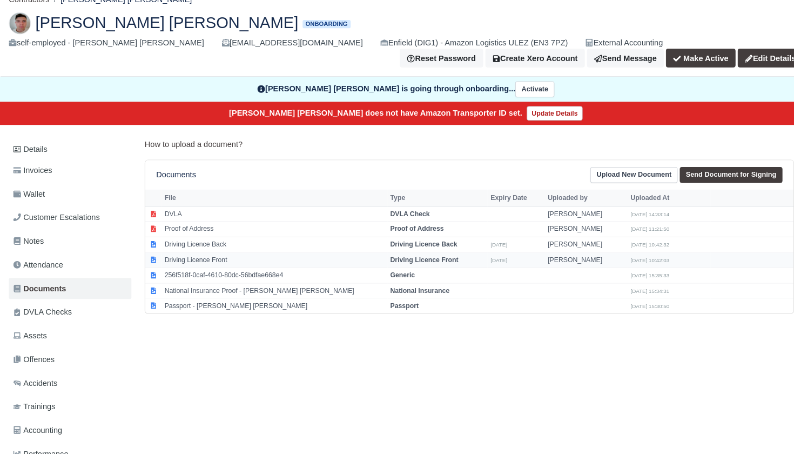
click at [196, 252] on td "Driving Licence Front" at bounding box center [268, 254] width 221 height 15
select select "driving-licence-front"
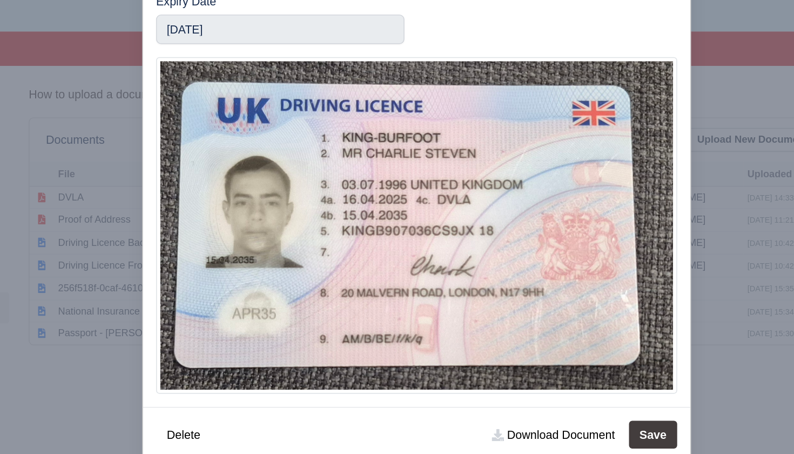
scroll to position [82, 0]
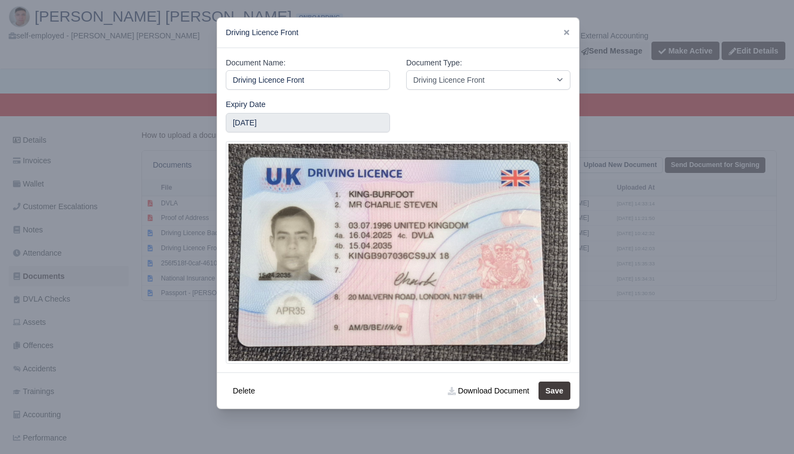
click at [77, 336] on div at bounding box center [397, 227] width 794 height 454
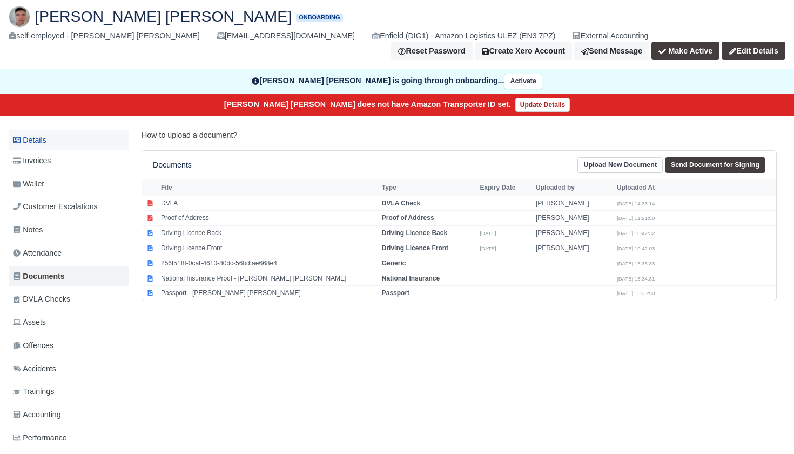
click at [46, 146] on link "Details" at bounding box center [69, 140] width 120 height 20
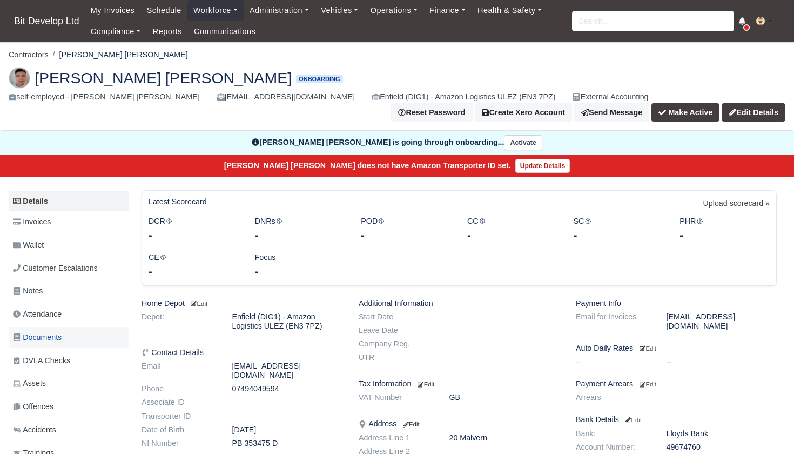
click at [40, 334] on span "Documents" at bounding box center [37, 337] width 49 height 12
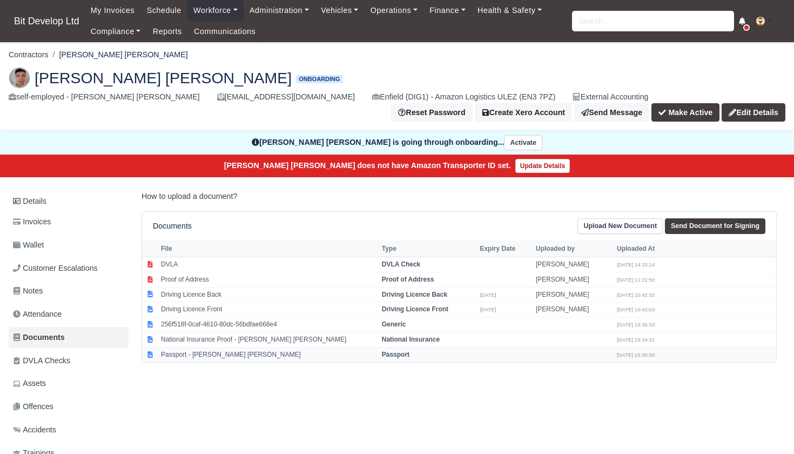
click at [275, 351] on td "Passport - [PERSON_NAME] [PERSON_NAME]" at bounding box center [268, 354] width 221 height 15
select select "passport"
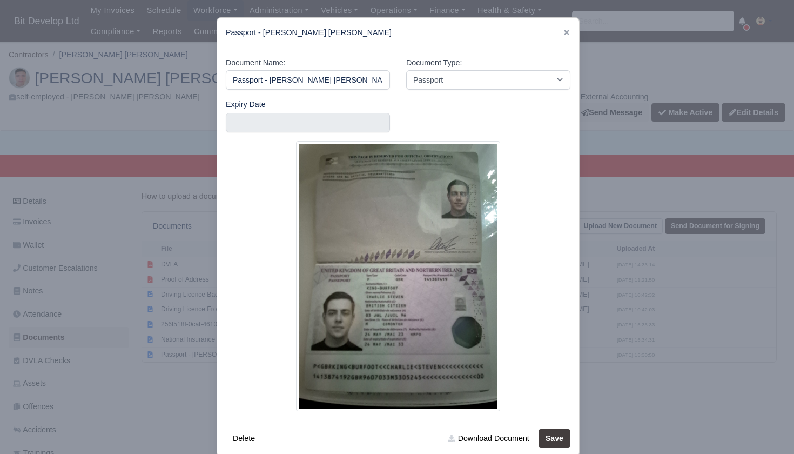
click at [184, 324] on div at bounding box center [397, 227] width 794 height 454
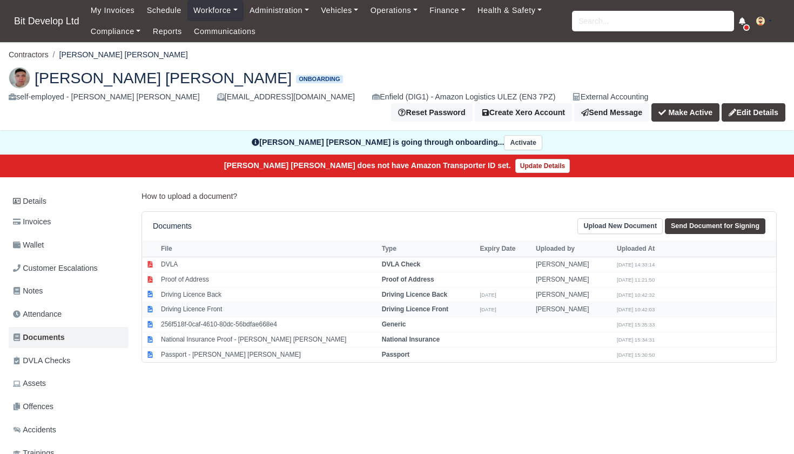
click at [217, 302] on td "Driving Licence Front" at bounding box center [268, 309] width 221 height 15
select select "driving-licence-front"
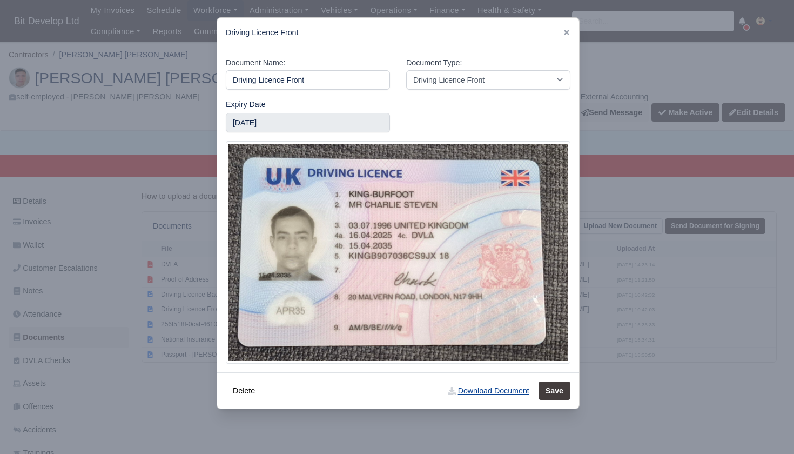
click at [484, 385] on link "Download Document" at bounding box center [488, 390] width 95 height 18
click at [153, 355] on div at bounding box center [397, 227] width 794 height 454
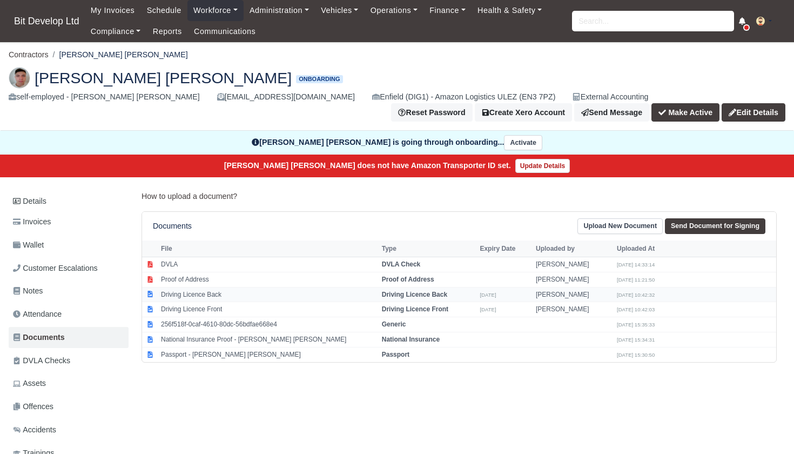
click at [217, 292] on td "Driving Licence Back" at bounding box center [268, 294] width 221 height 15
select select "driving-licence-back"
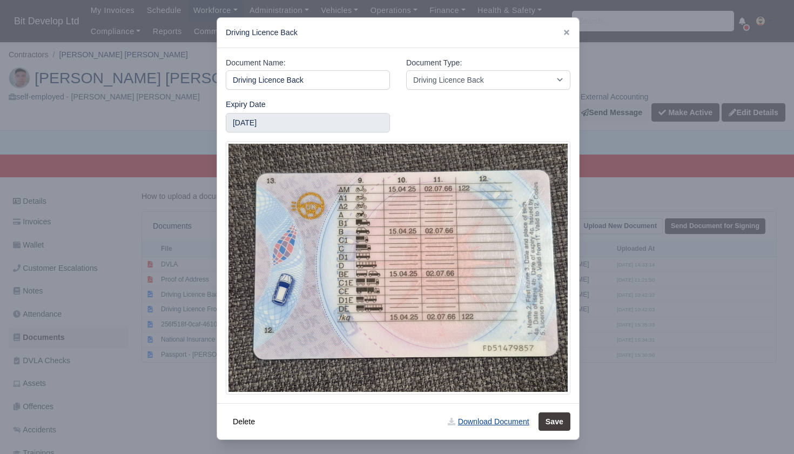
click at [475, 418] on link "Download Document" at bounding box center [488, 421] width 95 height 18
click at [162, 394] on div at bounding box center [397, 227] width 794 height 454
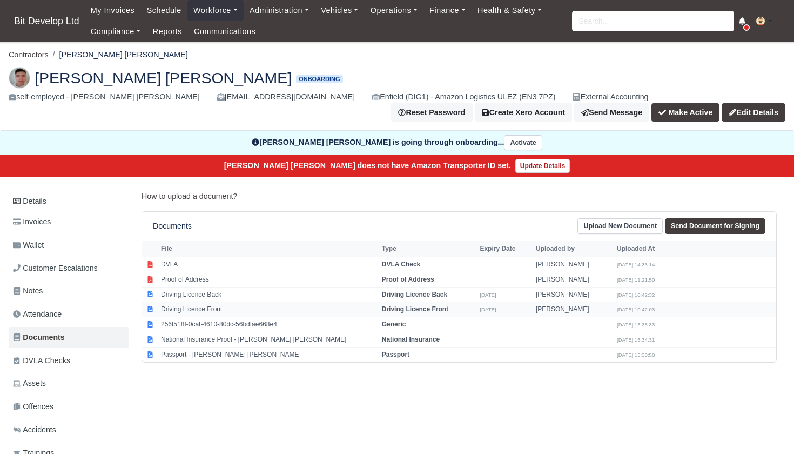
click at [209, 305] on td "Driving Licence Front" at bounding box center [268, 309] width 221 height 15
select select "driving-licence-front"
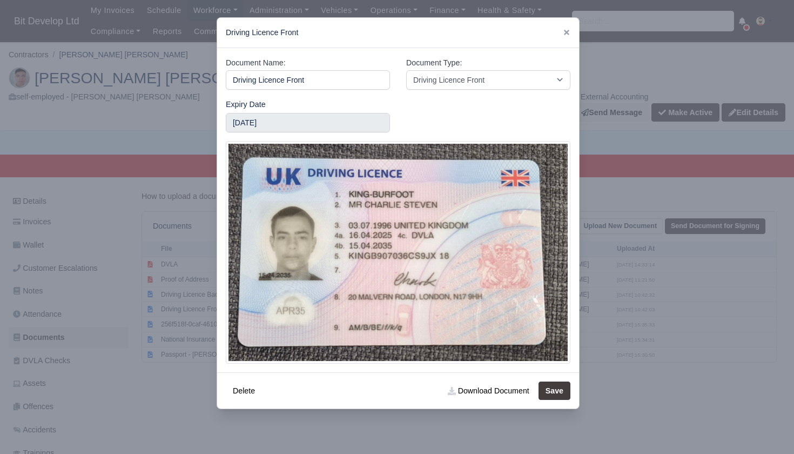
click at [105, 344] on div at bounding box center [397, 227] width 794 height 454
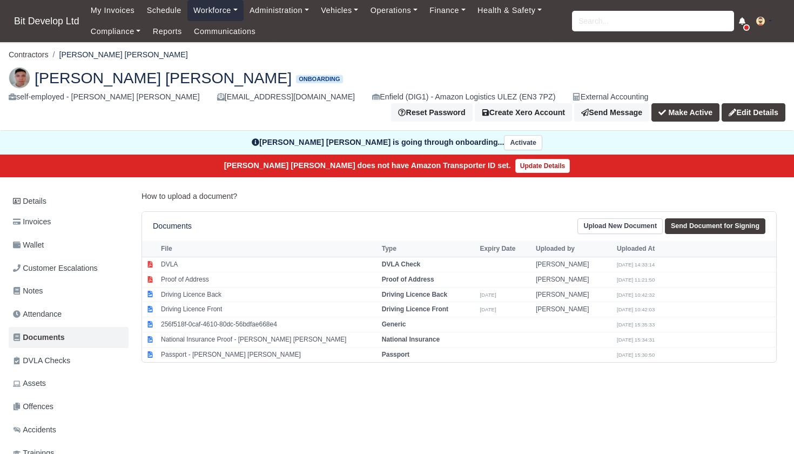
click at [207, 10] on link "Workforce" at bounding box center [215, 10] width 56 height 21
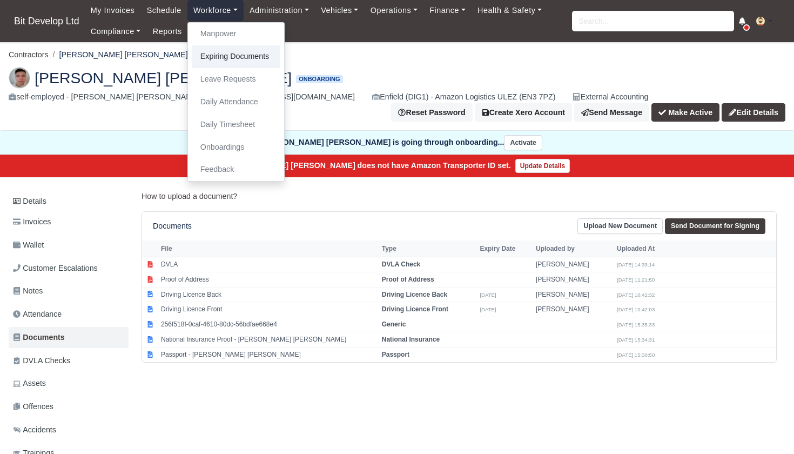
click at [225, 55] on link "Expiring Documents" at bounding box center [236, 56] width 88 height 23
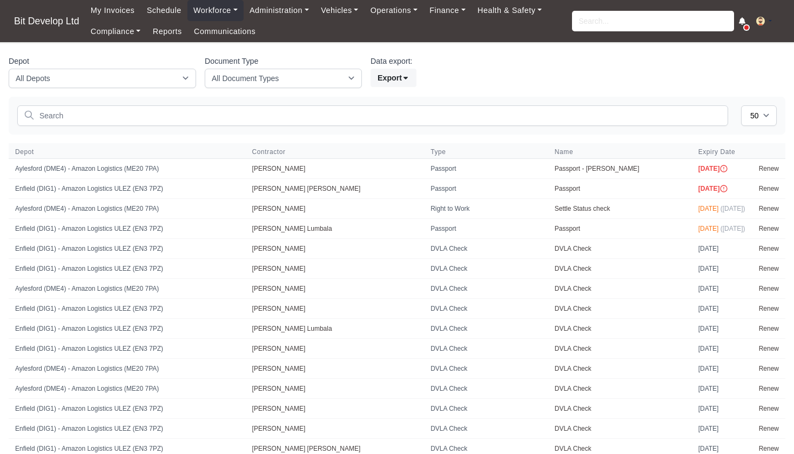
select select "50"
click at [287, 12] on link "Administration" at bounding box center [279, 10] width 71 height 21
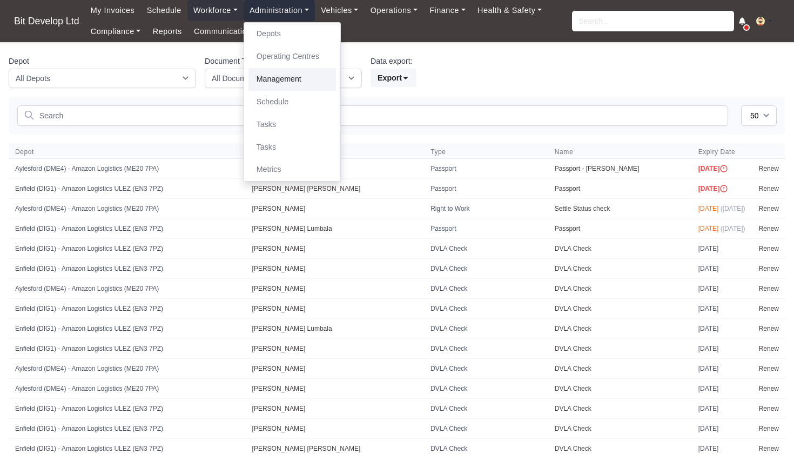
click at [285, 77] on link "Management" at bounding box center [292, 79] width 88 height 23
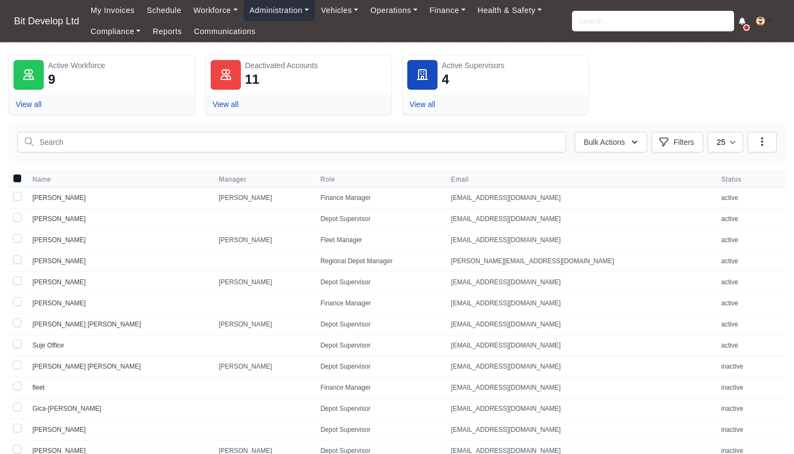
click at [285, 15] on link "Administration" at bounding box center [279, 10] width 71 height 21
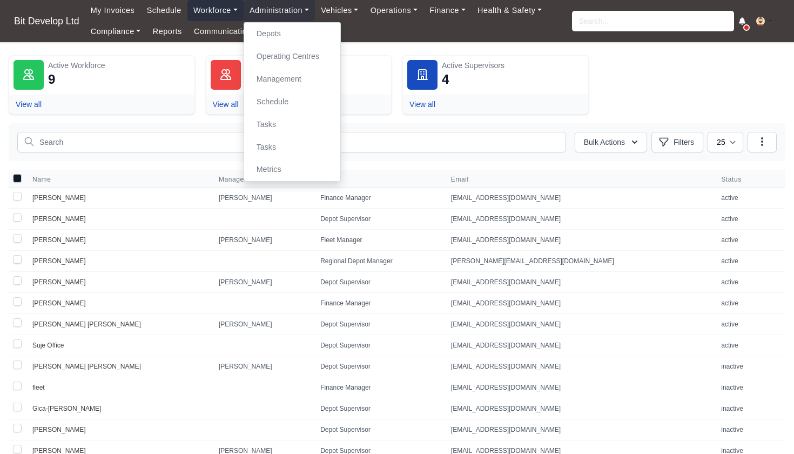
click at [216, 9] on link "Workforce" at bounding box center [215, 10] width 56 height 21
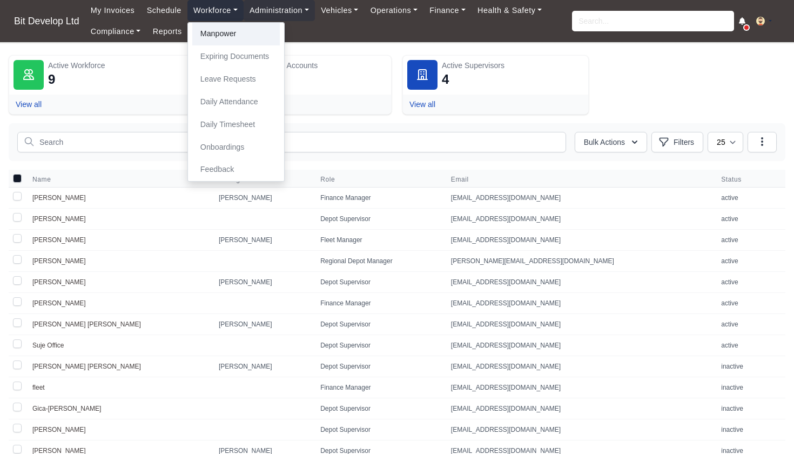
click at [223, 33] on link "Manpower" at bounding box center [236, 34] width 88 height 23
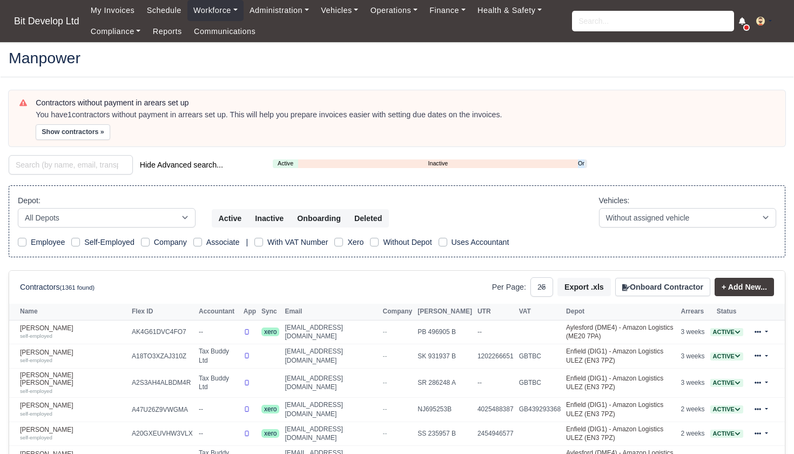
select select "25"
click at [583, 160] on link "Onboarding" at bounding box center [581, 163] width 6 height 9
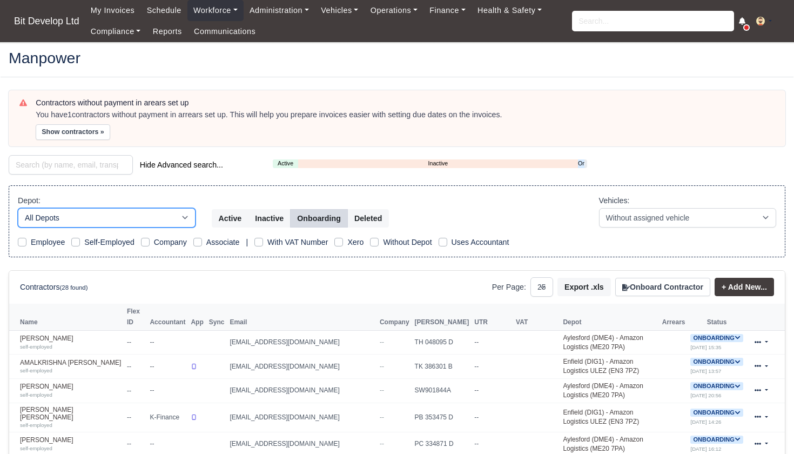
select select "2"
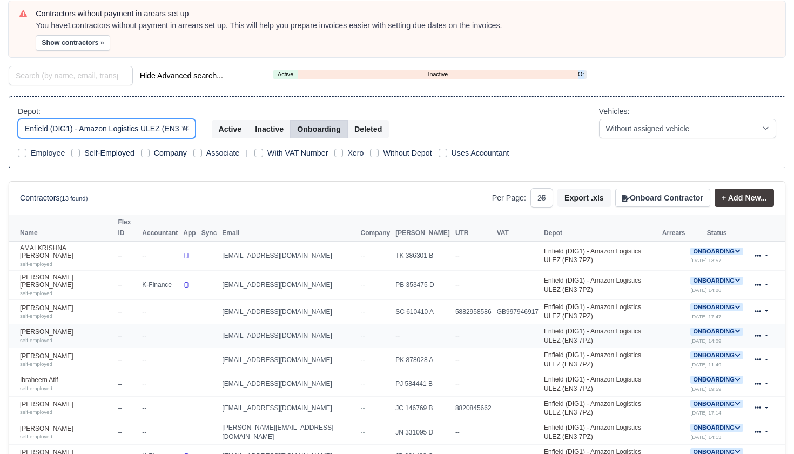
scroll to position [90, 0]
click at [64, 311] on div "self-employed" at bounding box center [66, 315] width 92 height 8
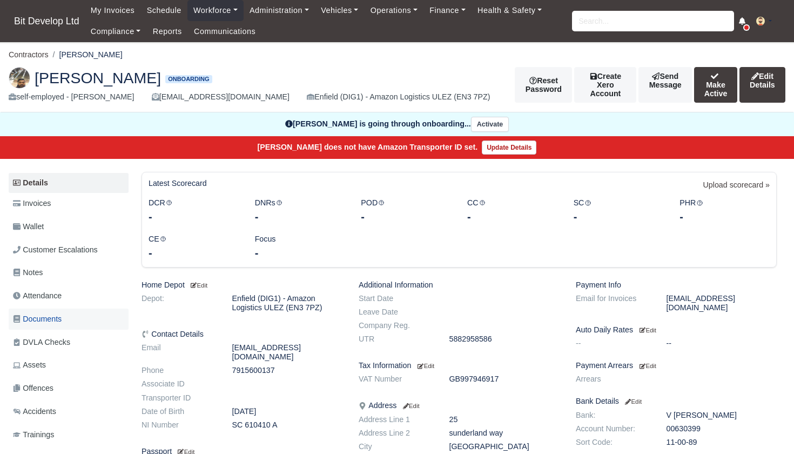
click at [51, 314] on span "Documents" at bounding box center [37, 319] width 49 height 12
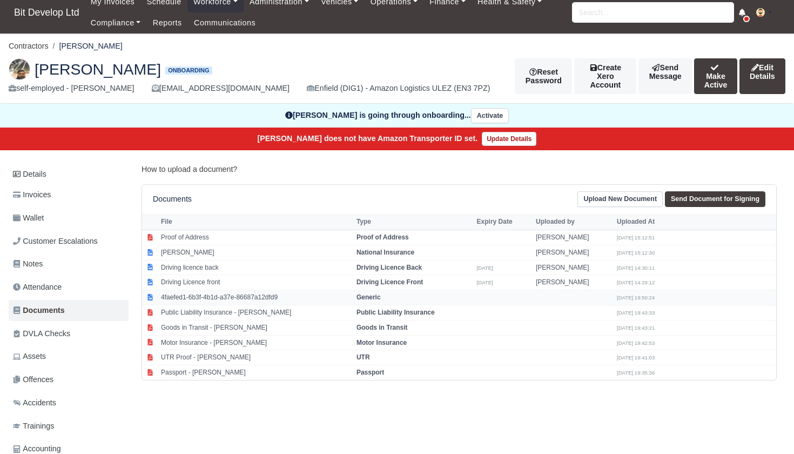
scroll to position [6, 0]
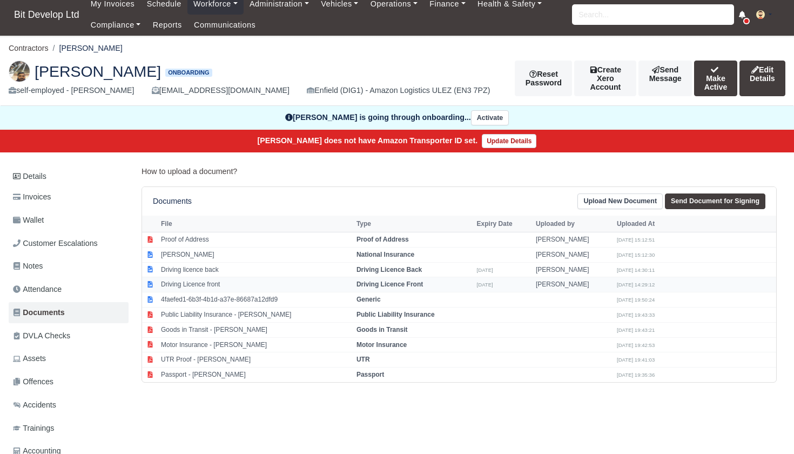
click at [398, 280] on strong "Driving Licence Front" at bounding box center [389, 284] width 66 height 8
select select "driving-licence-front"
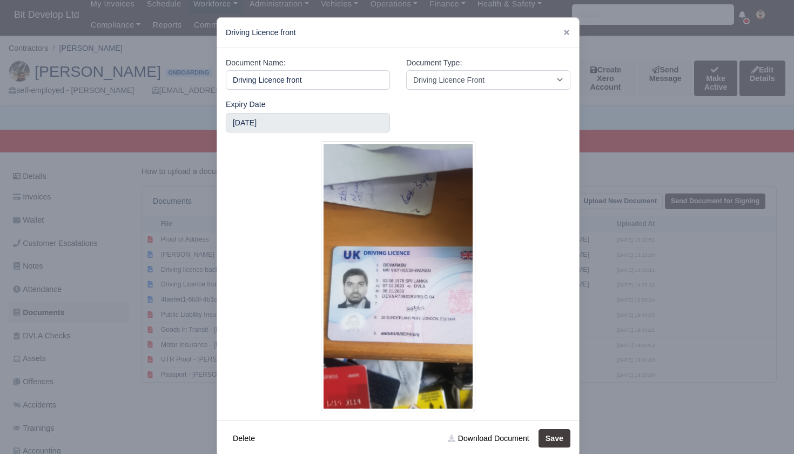
click at [119, 359] on div at bounding box center [397, 227] width 794 height 454
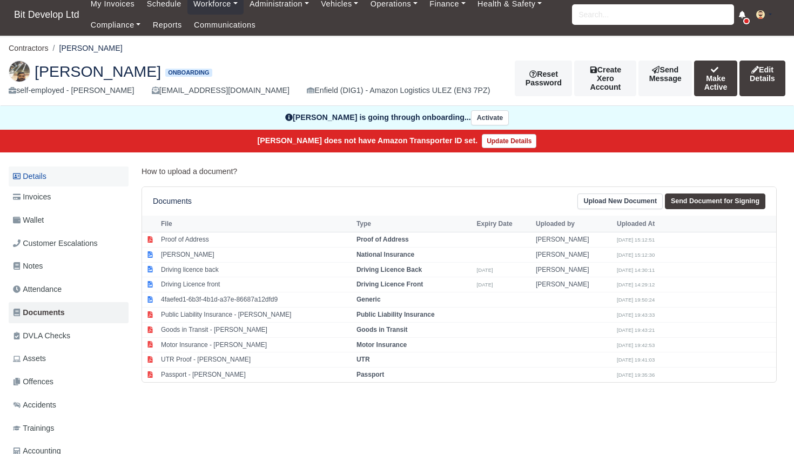
click at [52, 182] on link "Details" at bounding box center [69, 176] width 120 height 20
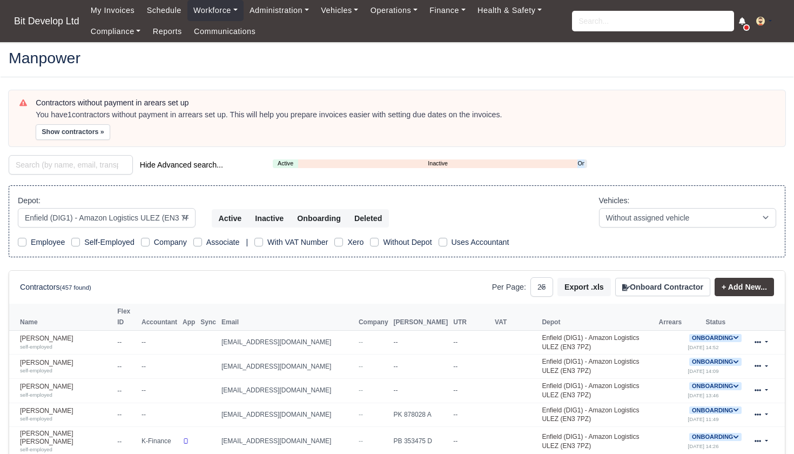
select select "2"
select select "25"
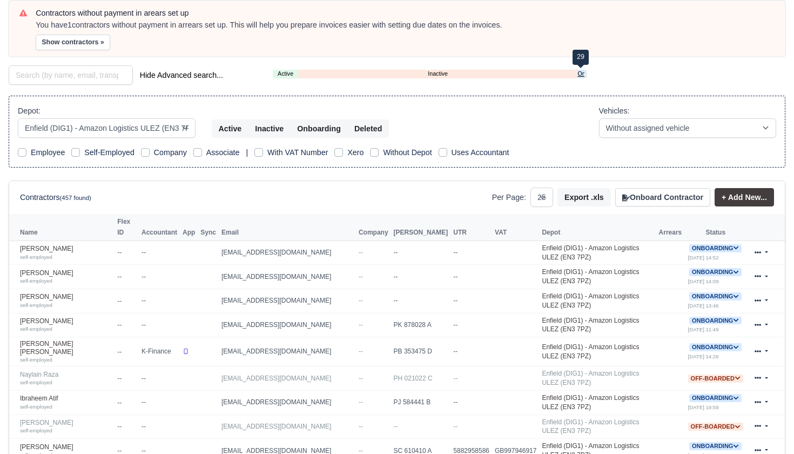
click at [582, 72] on link "Onboarding" at bounding box center [580, 73] width 6 height 9
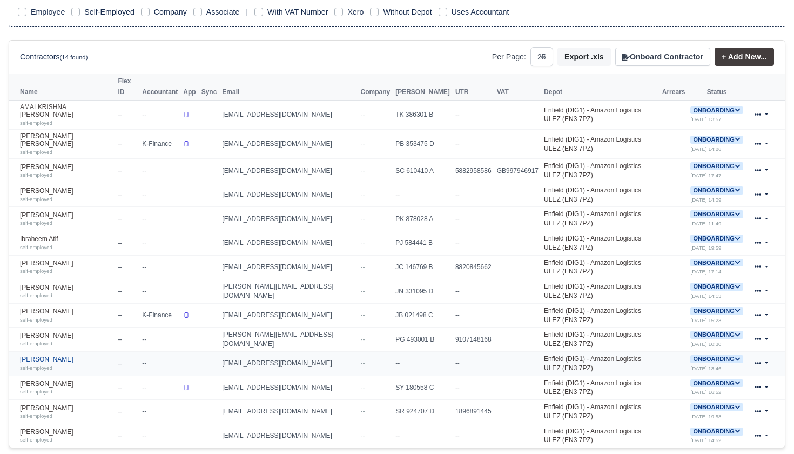
scroll to position [231, 0]
click at [51, 363] on div "self-employed" at bounding box center [66, 367] width 92 height 8
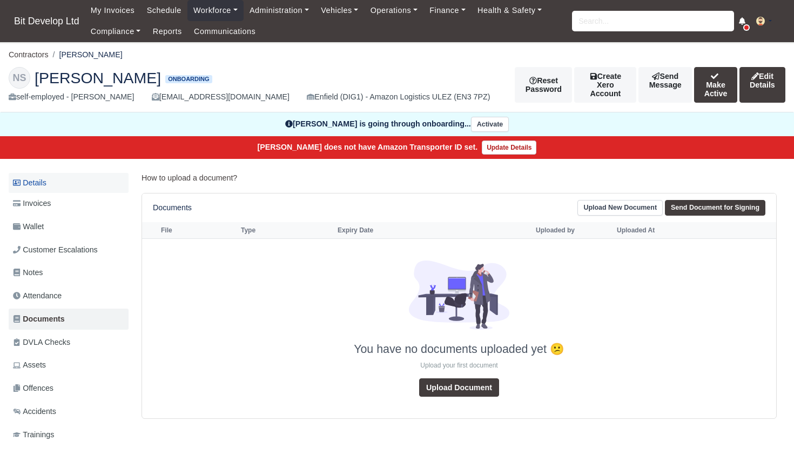
click at [71, 180] on link "Details" at bounding box center [69, 183] width 120 height 20
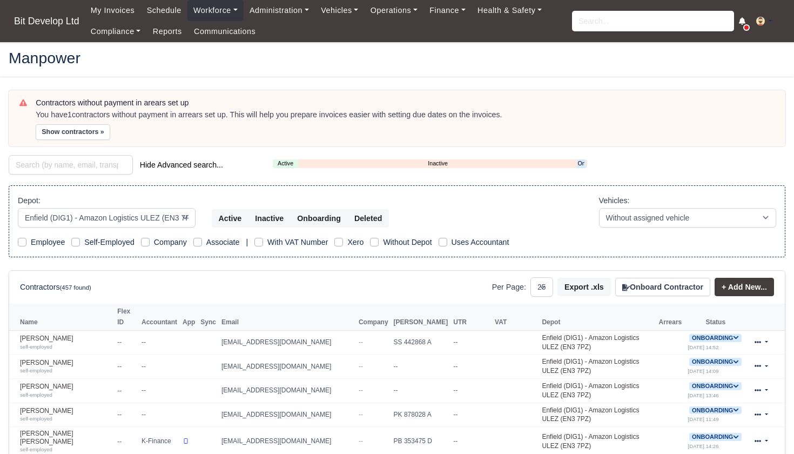
select select "2"
select select "25"
click at [581, 161] on link "Onboarding" at bounding box center [580, 163] width 6 height 9
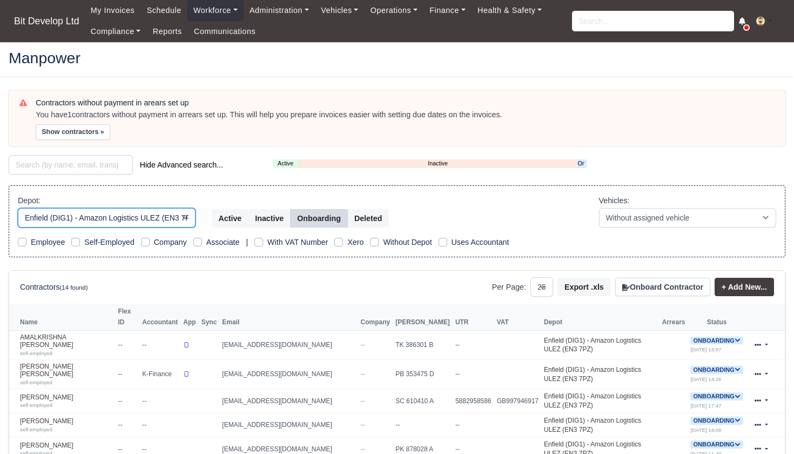
select select "3"
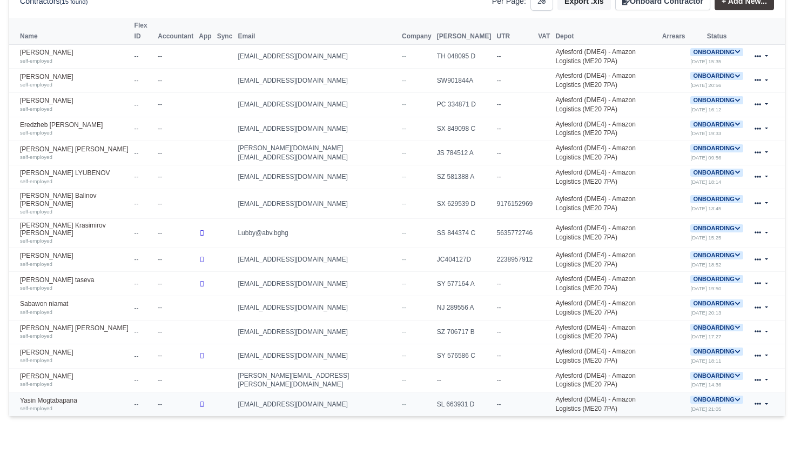
scroll to position [285, 0]
click at [738, 373] on icon at bounding box center [738, 376] width 6 height 6
click at [685, 400] on button "Deactivate" at bounding box center [674, 409] width 50 height 18
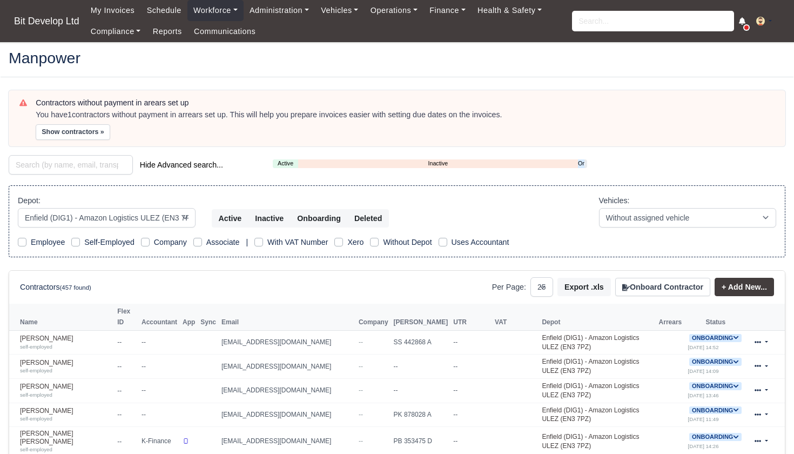
select select "2"
select select "25"
click at [580, 161] on link "Onboarding" at bounding box center [581, 163] width 6 height 9
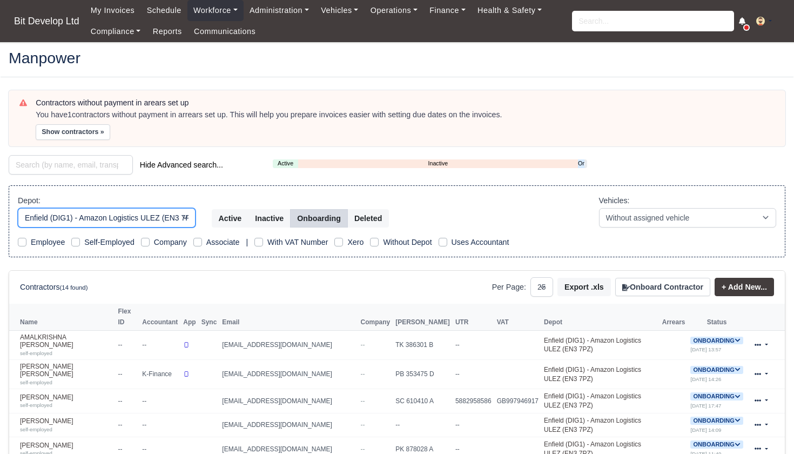
select select "3"
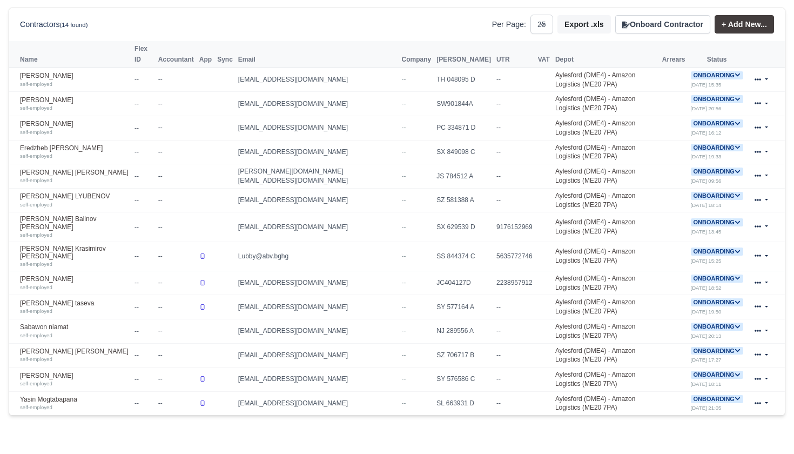
scroll to position [262, 0]
click at [735, 324] on icon at bounding box center [738, 327] width 6 height 6
click at [680, 351] on button "Deactivate" at bounding box center [674, 360] width 50 height 18
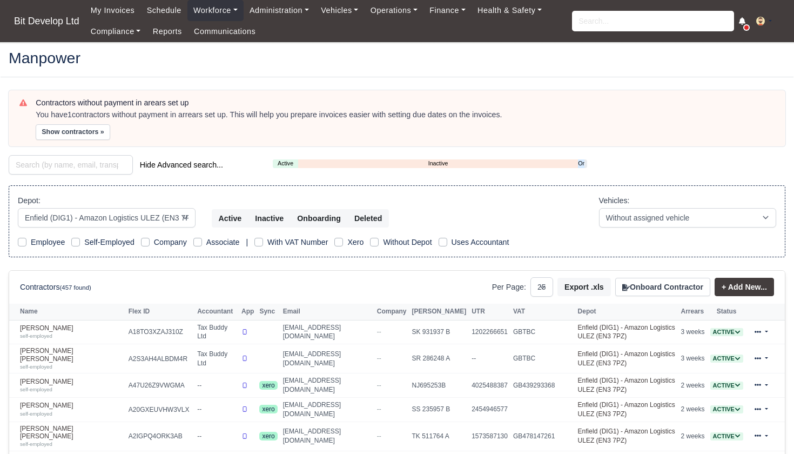
select select "2"
select select "25"
click at [581, 162] on link "Onboarding" at bounding box center [581, 163] width 6 height 9
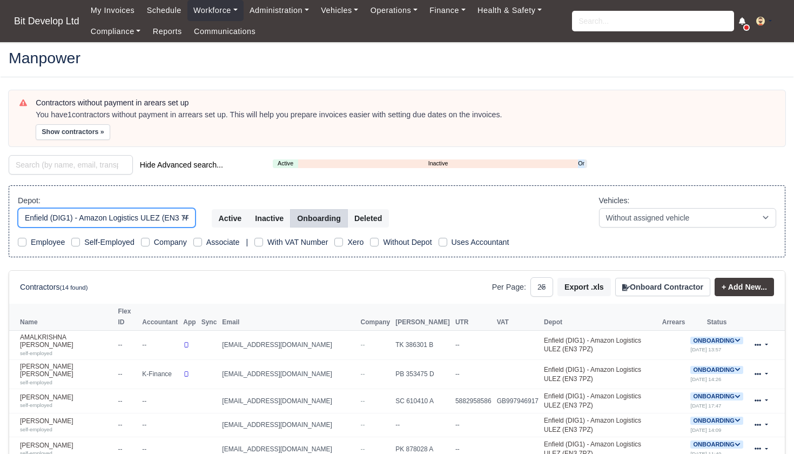
select select "3"
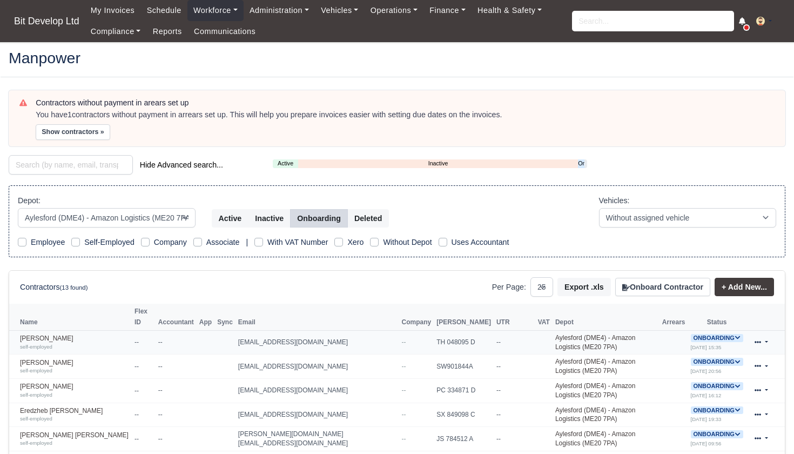
click at [738, 336] on icon at bounding box center [737, 337] width 5 height 3
click at [685, 361] on button "Deactivate" at bounding box center [674, 370] width 50 height 18
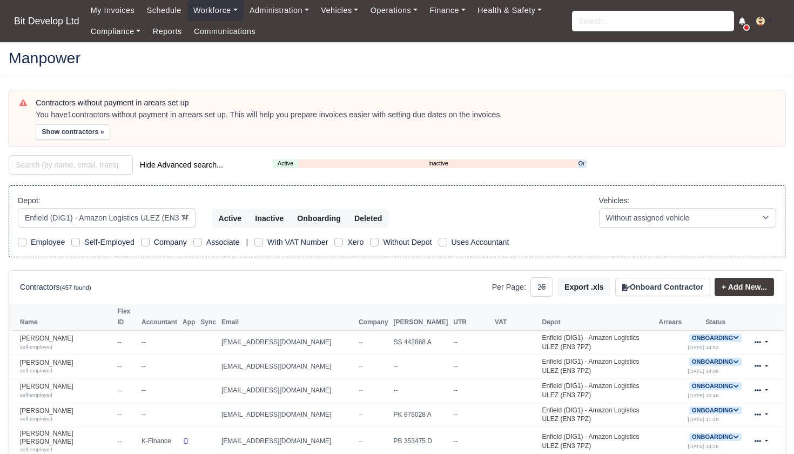
select select "2"
select select "25"
click at [581, 163] on link "Onboarding" at bounding box center [581, 163] width 6 height 9
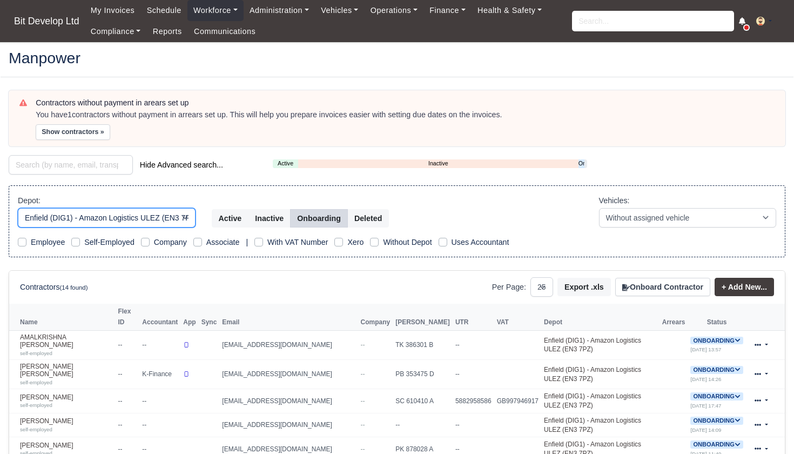
select select "3"
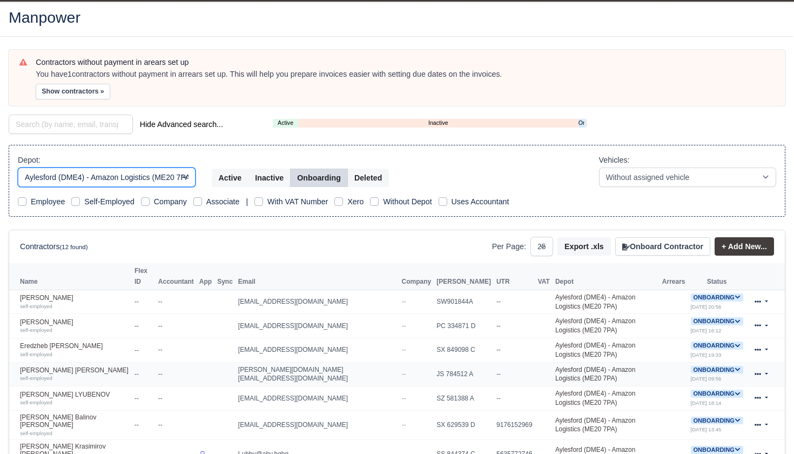
scroll to position [47, 0]
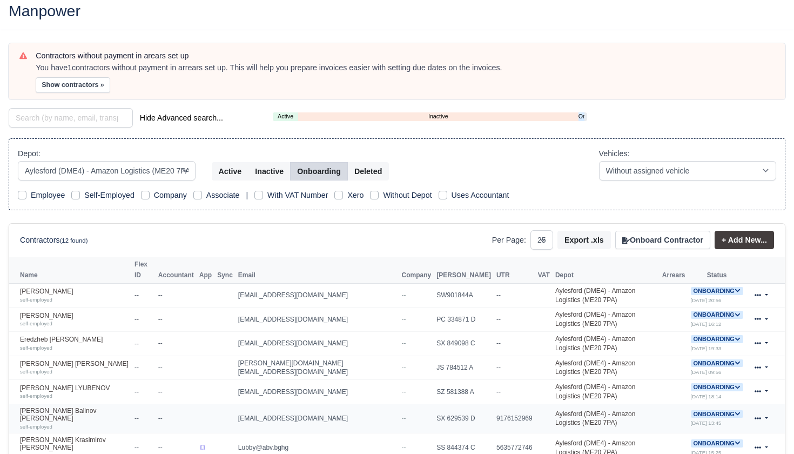
click at [723, 410] on span "Onboarding" at bounding box center [717, 414] width 52 height 8
click at [665, 438] on button "Deactivate" at bounding box center [674, 447] width 50 height 18
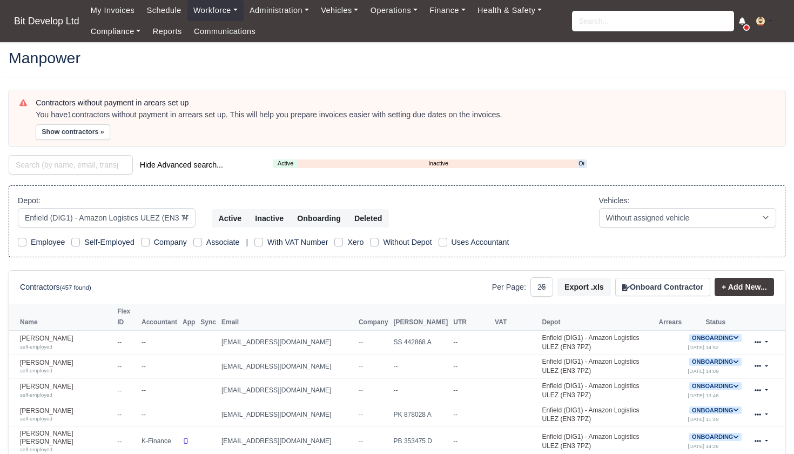
select select "2"
select select "25"
click at [581, 160] on link "Onboarding" at bounding box center [581, 163] width 6 height 9
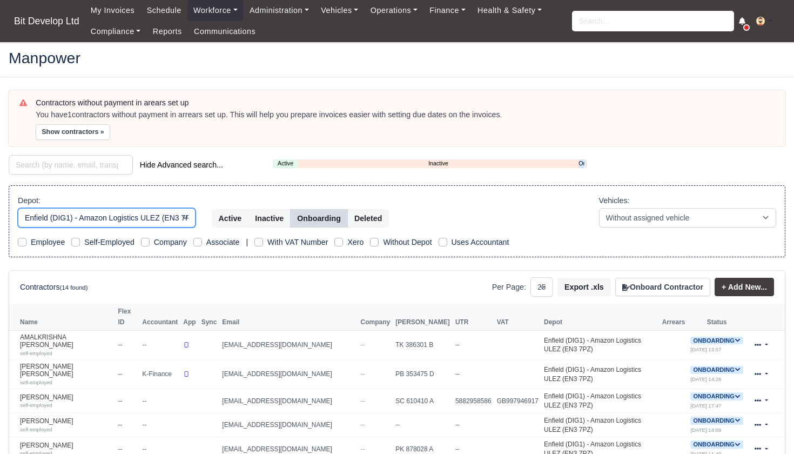
select select "3"
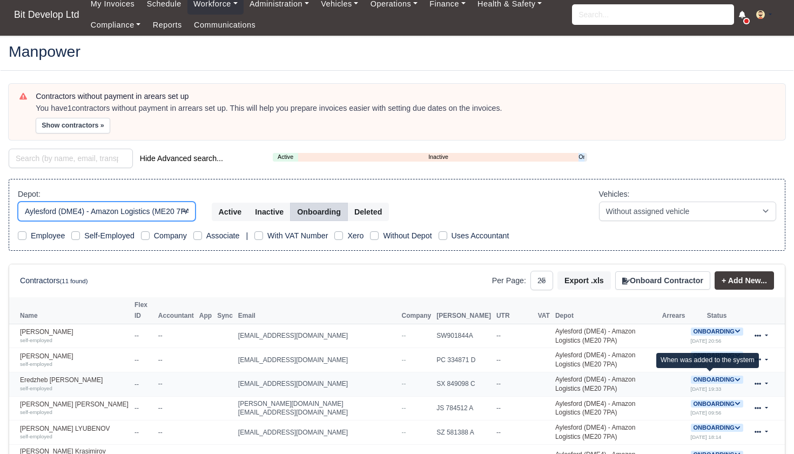
scroll to position [8, 0]
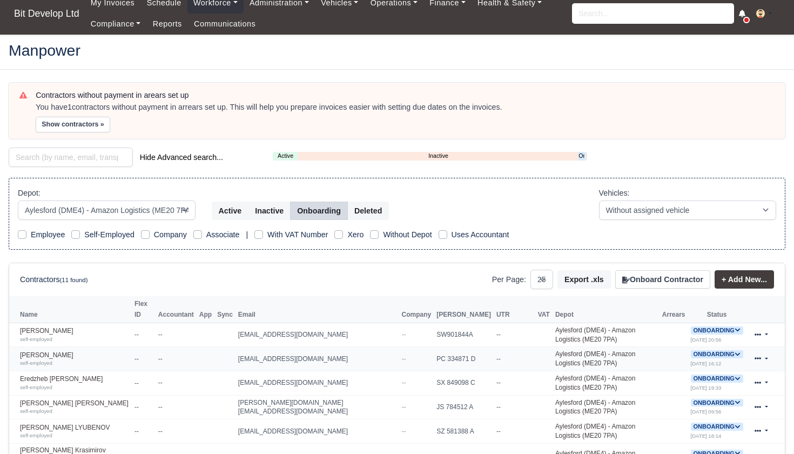
click at [735, 351] on icon at bounding box center [738, 354] width 6 height 6
click at [678, 378] on button "Deactivate" at bounding box center [674, 387] width 50 height 18
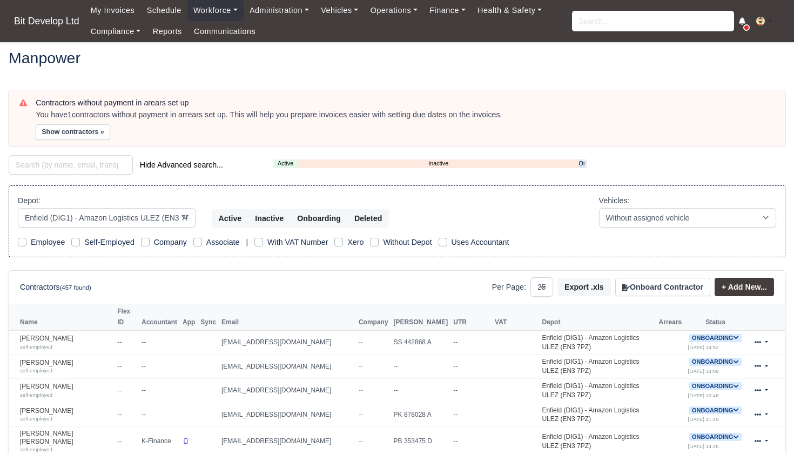
select select "2"
select select "25"
click at [584, 161] on link "Onboarding" at bounding box center [581, 163] width 5 height 9
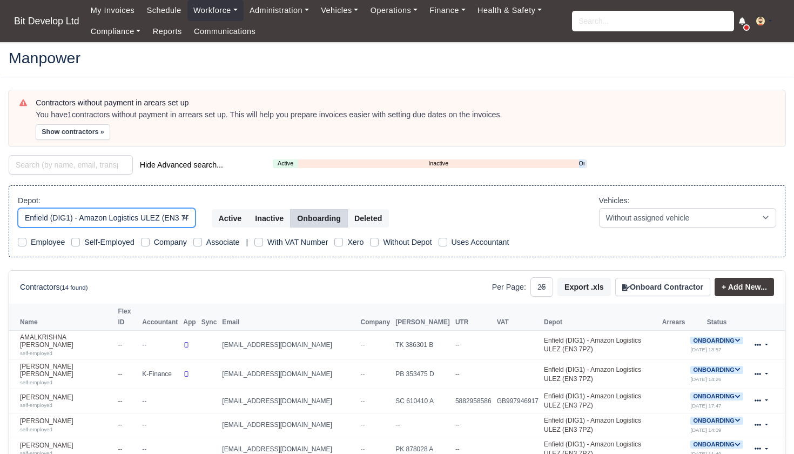
select select "3"
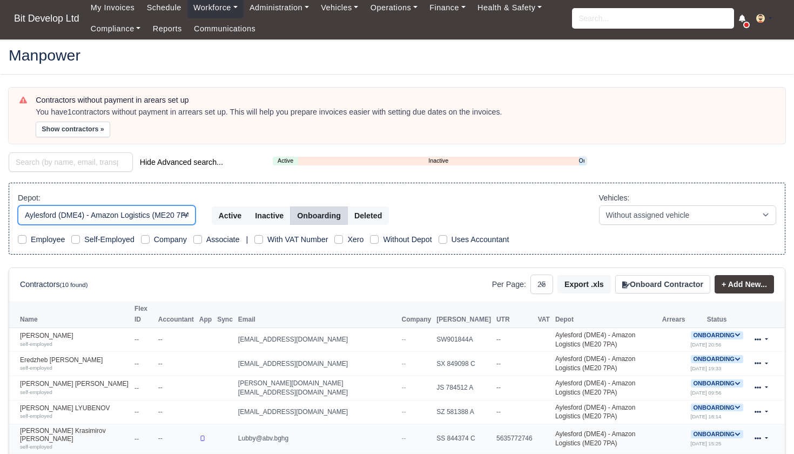
scroll to position [3, 0]
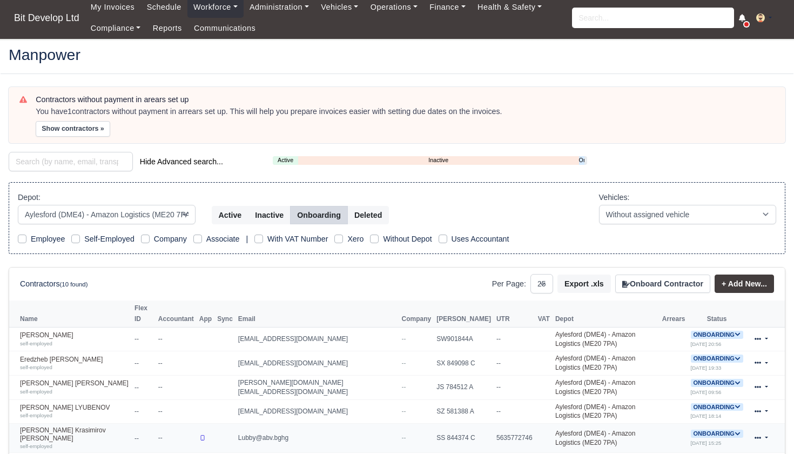
click at [735, 430] on icon at bounding box center [738, 433] width 6 height 6
click at [676, 409] on button "Deactivate" at bounding box center [674, 418] width 50 height 18
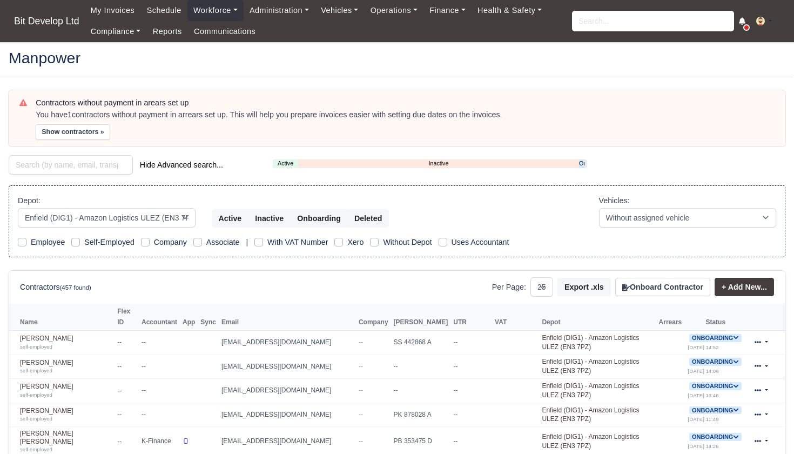
select select "2"
select select "25"
click at [583, 159] on link "Onboarding" at bounding box center [581, 163] width 5 height 9
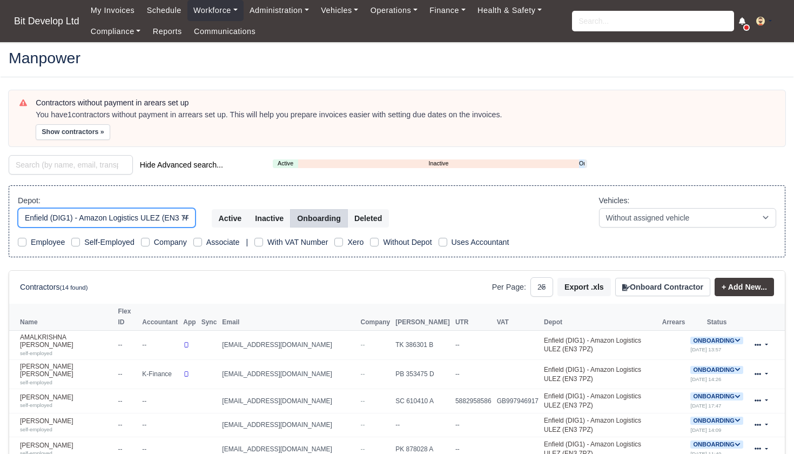
select select "3"
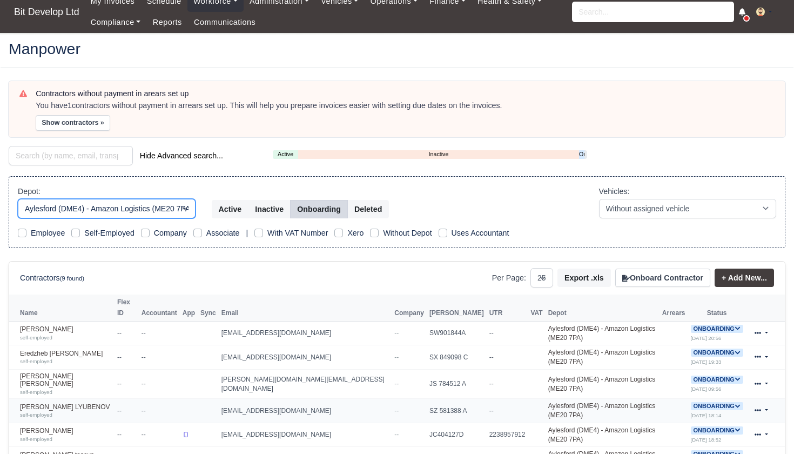
scroll to position [14, 0]
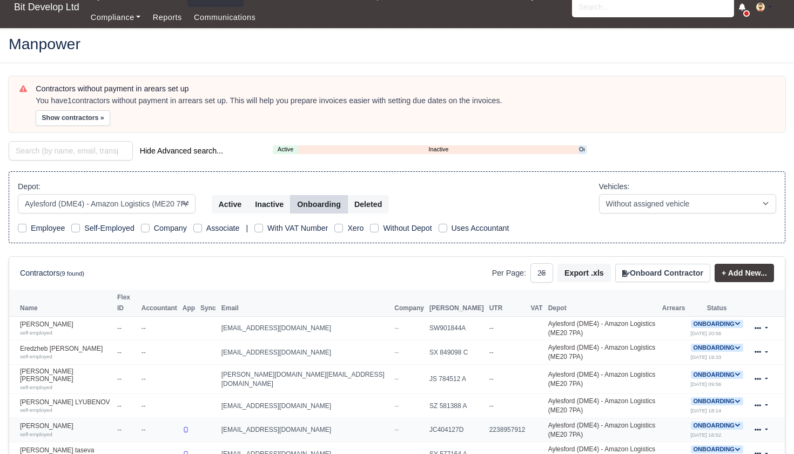
click at [725, 421] on span "Onboarding" at bounding box center [717, 425] width 52 height 8
click at [675, 449] on button "Deactivate" at bounding box center [675, 458] width 50 height 18
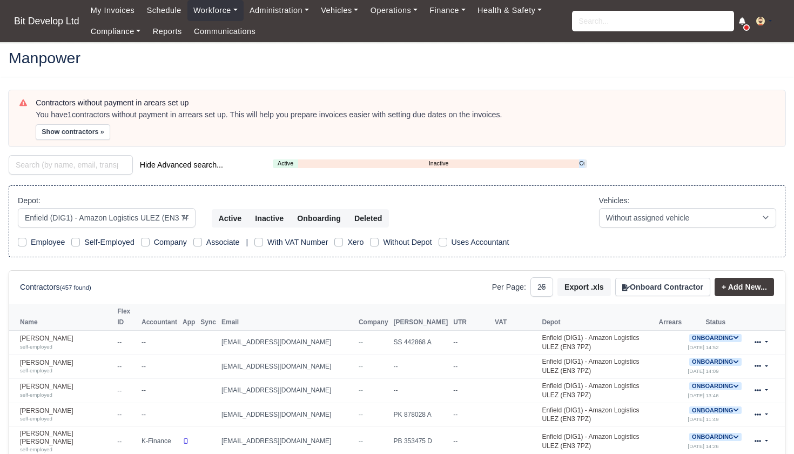
select select "2"
select select "25"
click at [582, 161] on link "Onboarding" at bounding box center [581, 163] width 5 height 9
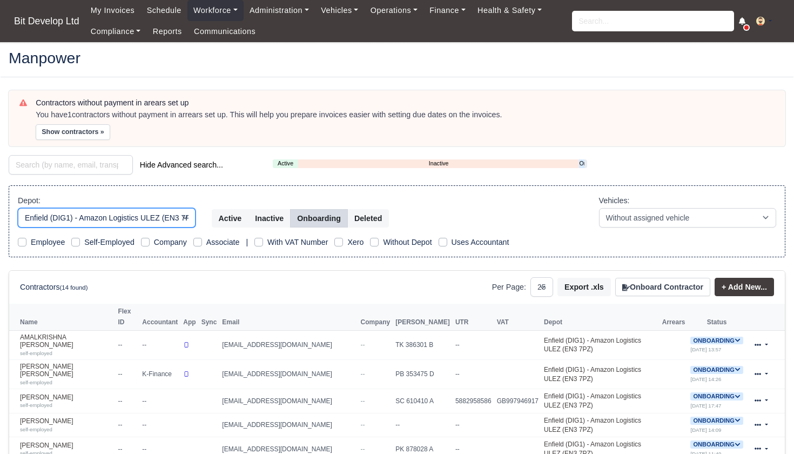
select select "3"
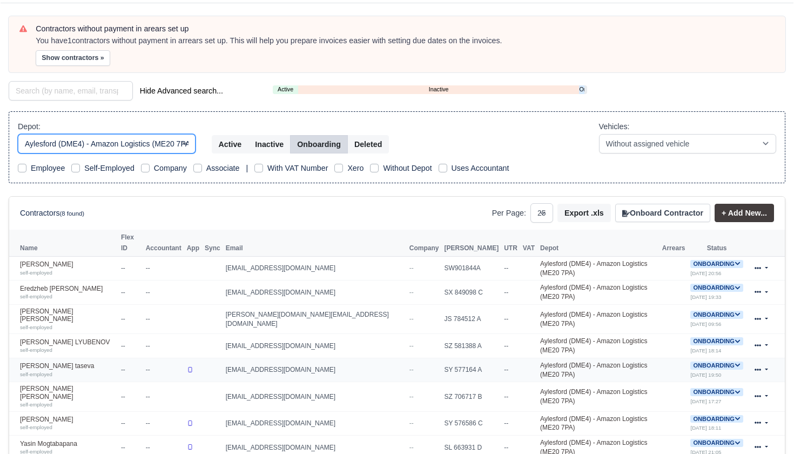
scroll to position [78, 0]
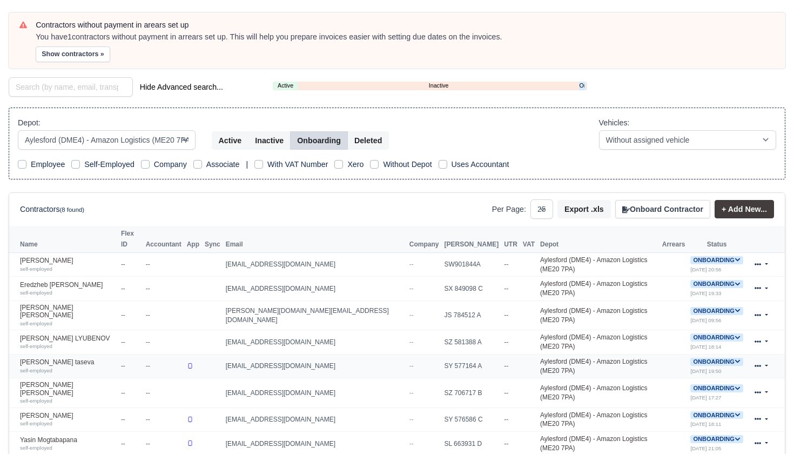
click at [735, 358] on icon at bounding box center [738, 361] width 6 height 6
click at [673, 385] on button "Deactivate" at bounding box center [675, 394] width 50 height 18
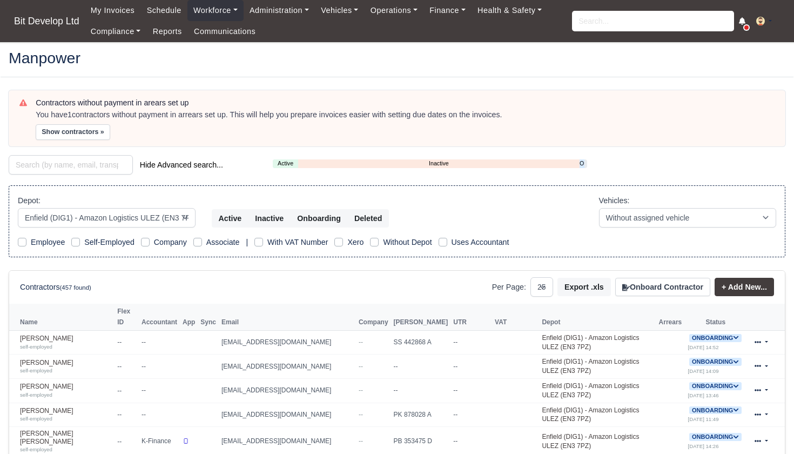
select select "2"
select select "25"
click at [582, 162] on link "Onboarding" at bounding box center [582, 163] width 5 height 9
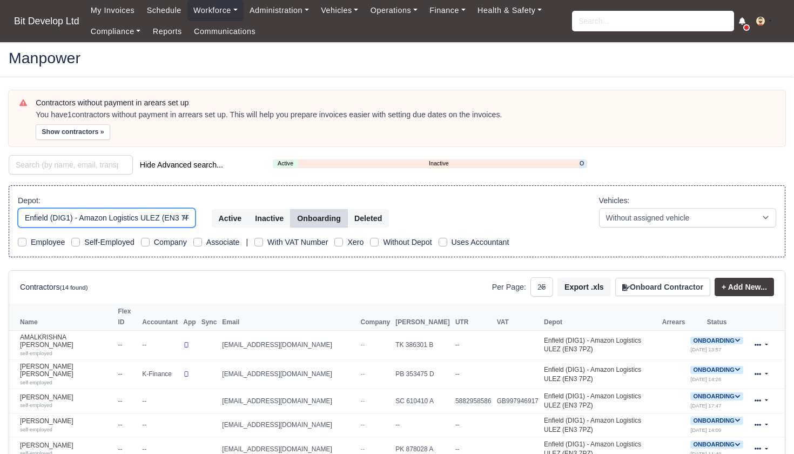
select select "3"
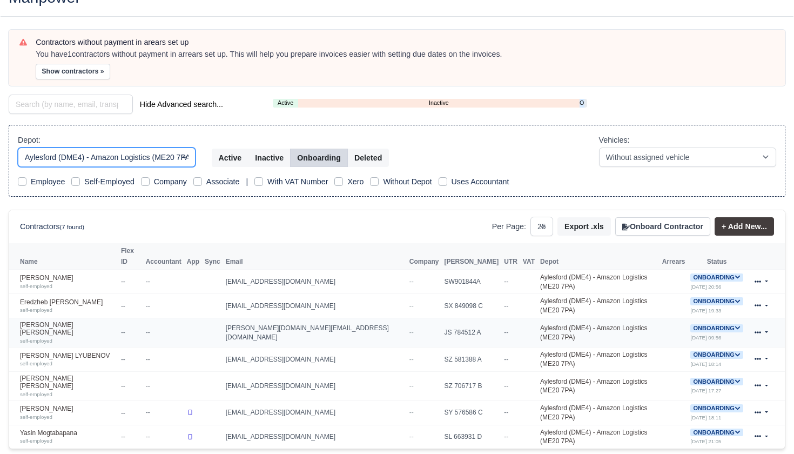
scroll to position [62, 0]
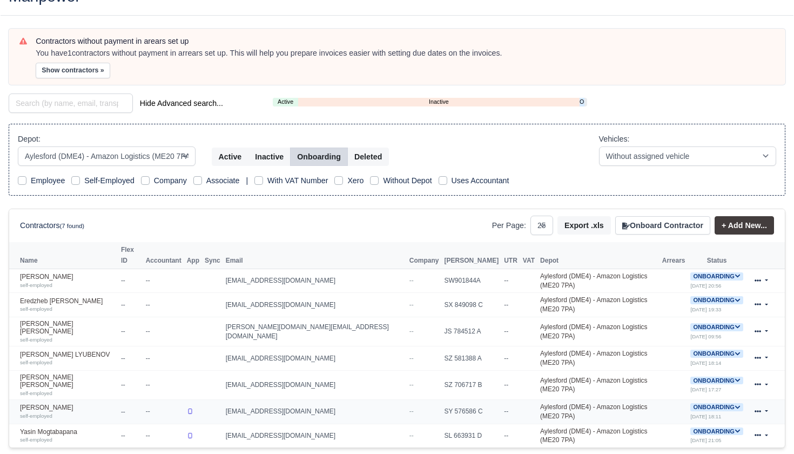
click at [735, 404] on icon at bounding box center [738, 407] width 6 height 6
click at [665, 430] on button "Deactivate" at bounding box center [675, 439] width 50 height 18
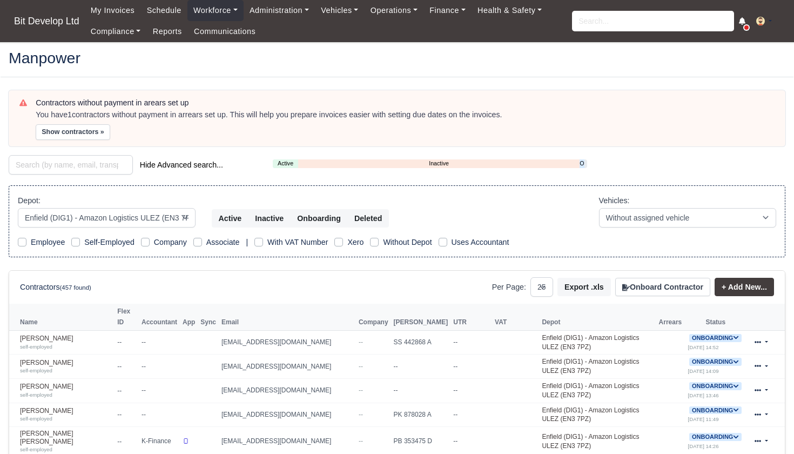
select select "2"
select select "25"
click at [584, 161] on div "Active Inactive Onboarding" at bounding box center [430, 163] width 314 height 9
click at [583, 163] on link "Onboarding" at bounding box center [582, 163] width 5 height 9
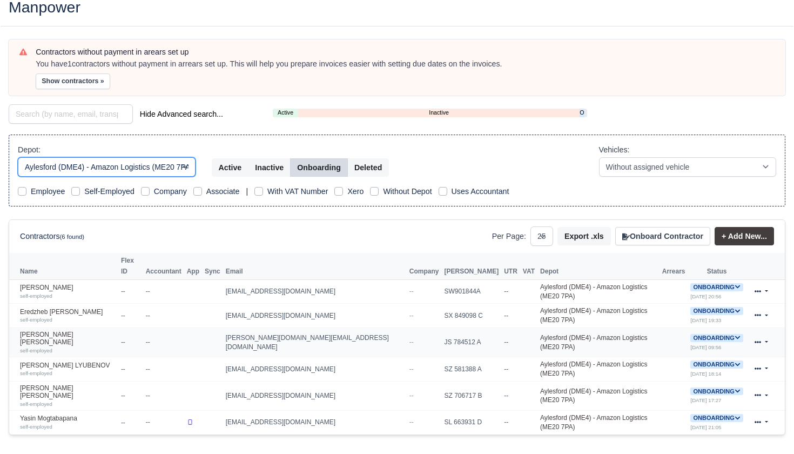
scroll to position [69, 0]
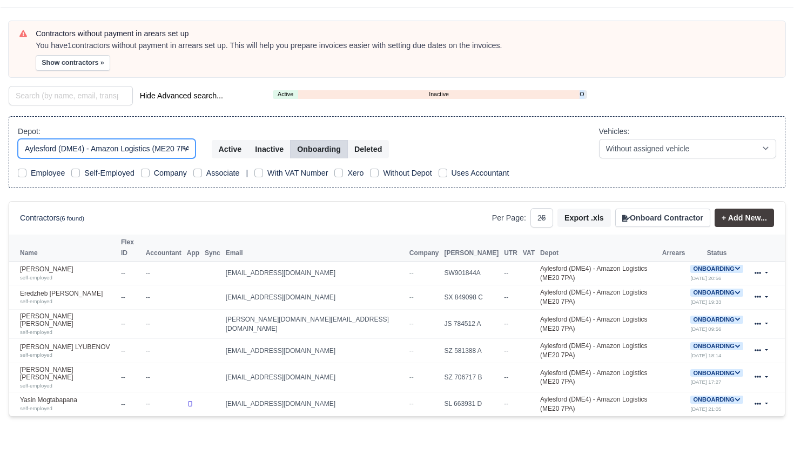
select select "2"
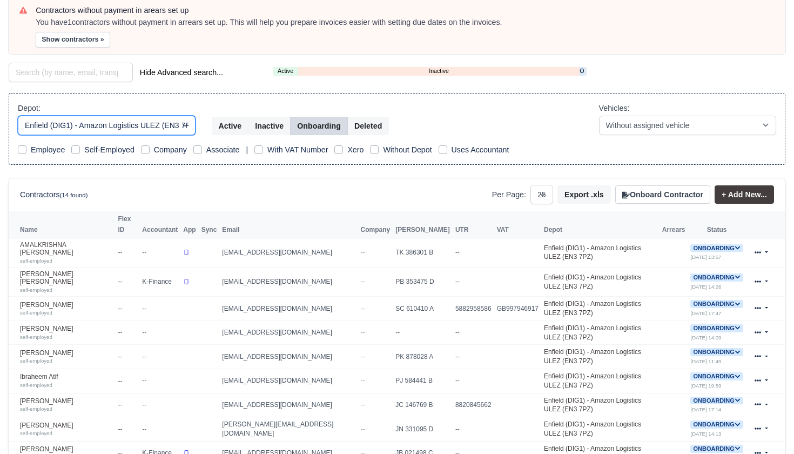
scroll to position [93, 0]
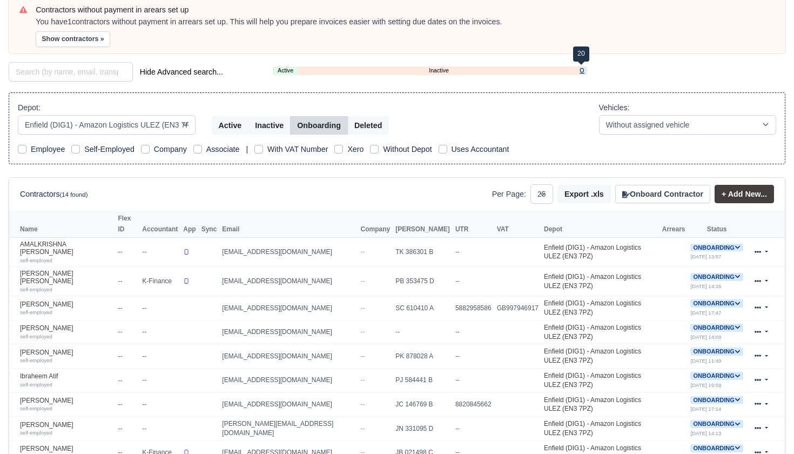
click at [582, 68] on link "Onboarding" at bounding box center [582, 70] width 5 height 9
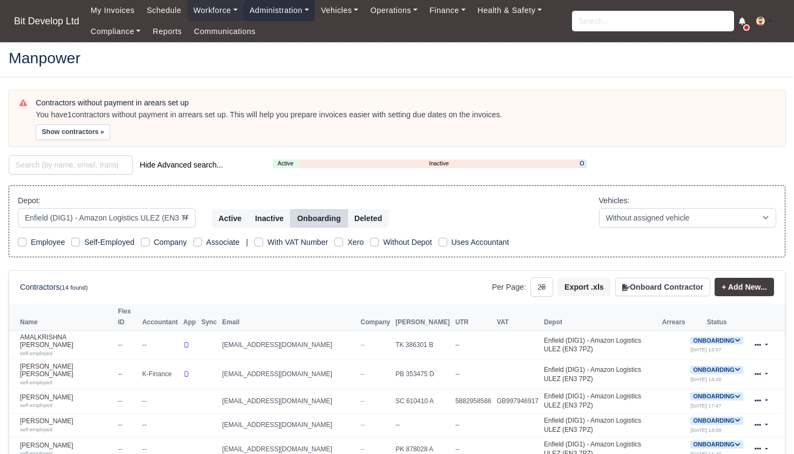
scroll to position [0, 0]
